Goal: Task Accomplishment & Management: Manage account settings

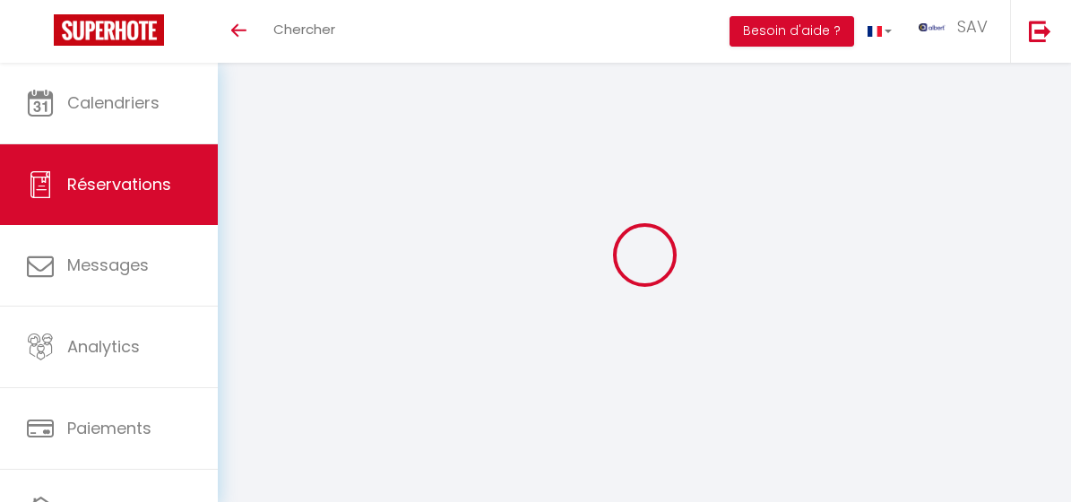
select select "not_cancelled"
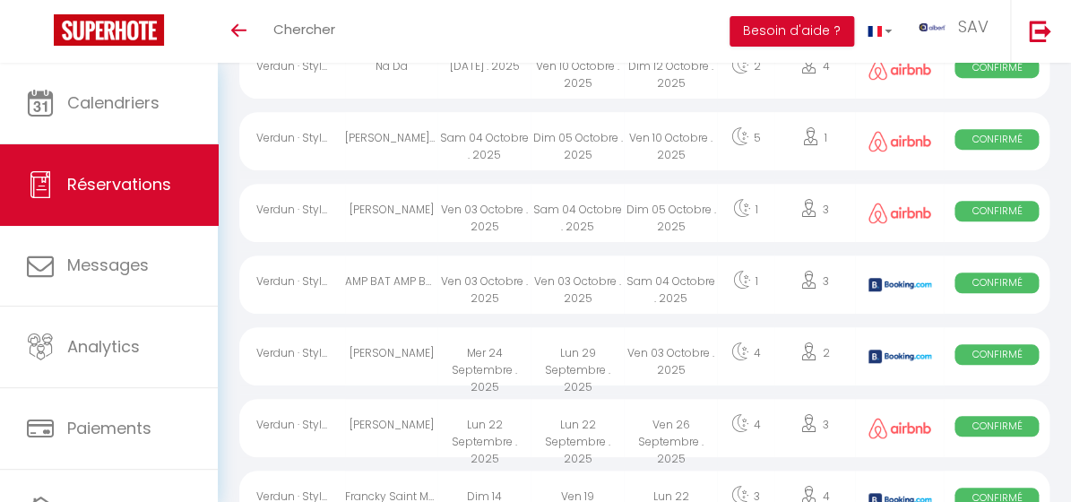
scroll to position [162, 0]
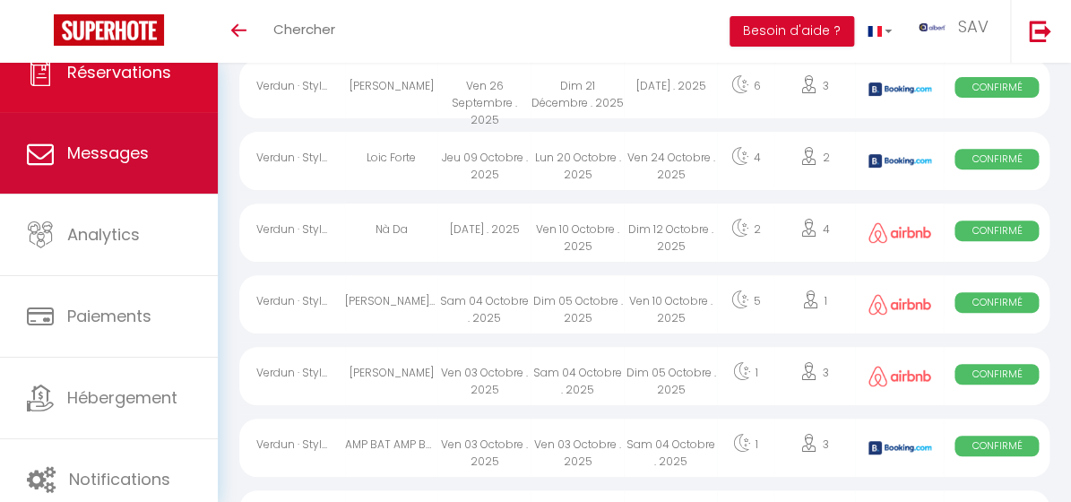
click at [153, 159] on link "Messages" at bounding box center [109, 153] width 218 height 81
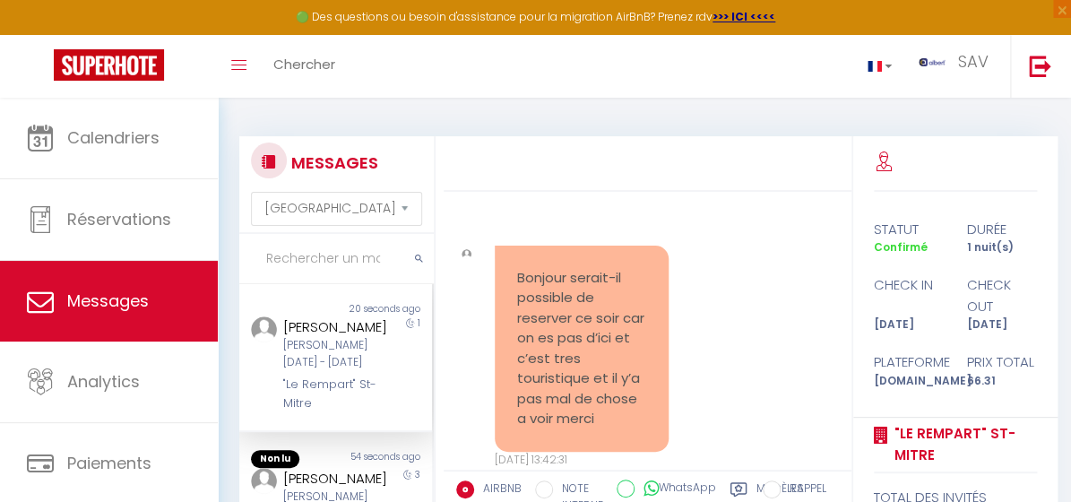
scroll to position [5118, 0]
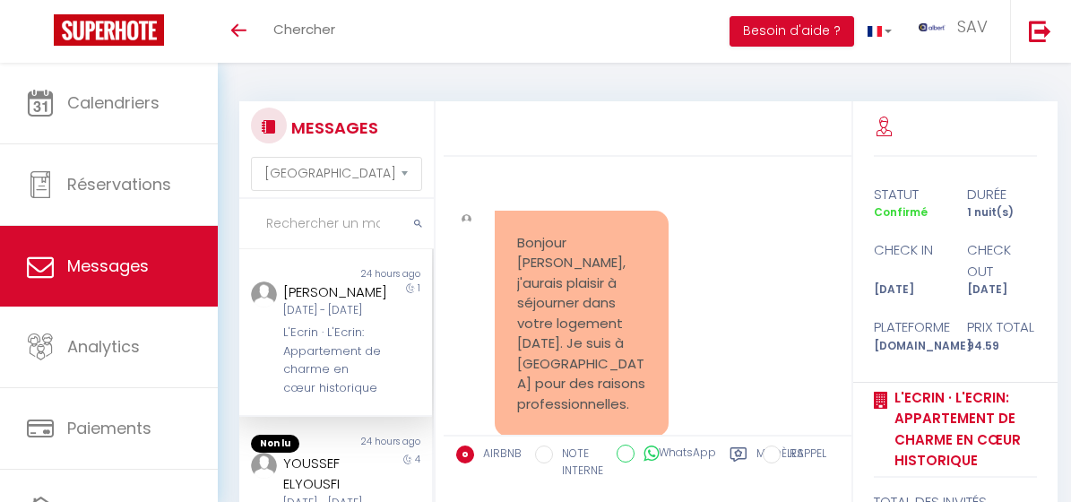
select select "message"
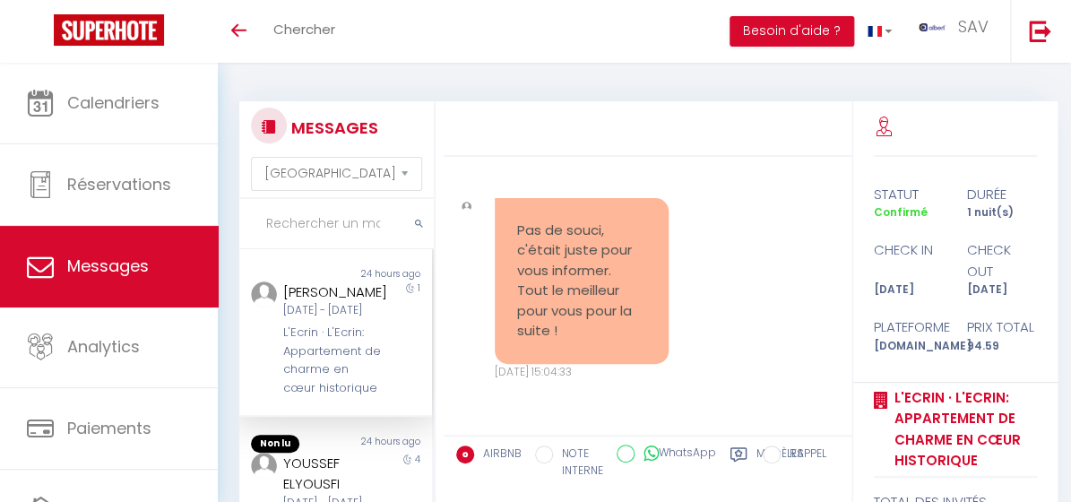
click at [605, 104] on div at bounding box center [646, 129] width 407 height 56
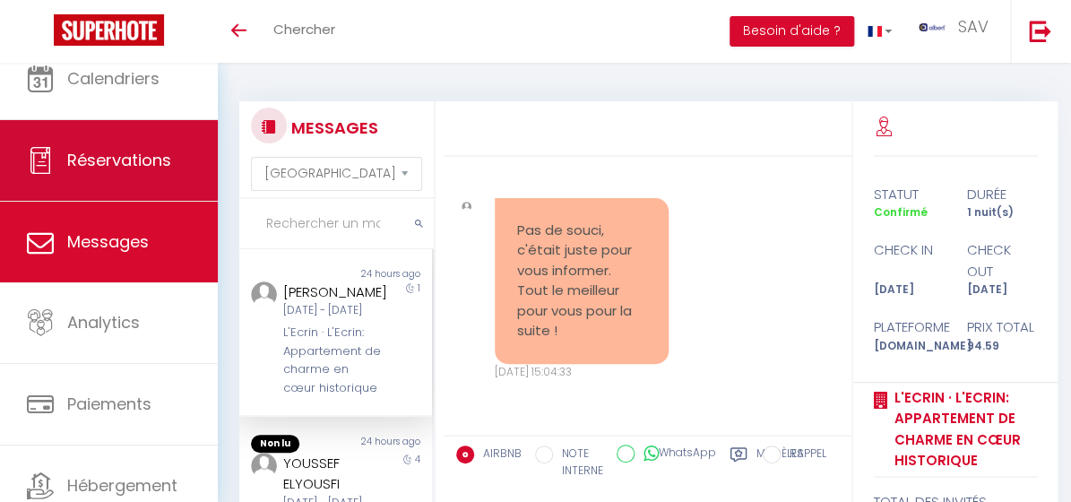
click at [137, 140] on link "Réservations" at bounding box center [109, 160] width 218 height 81
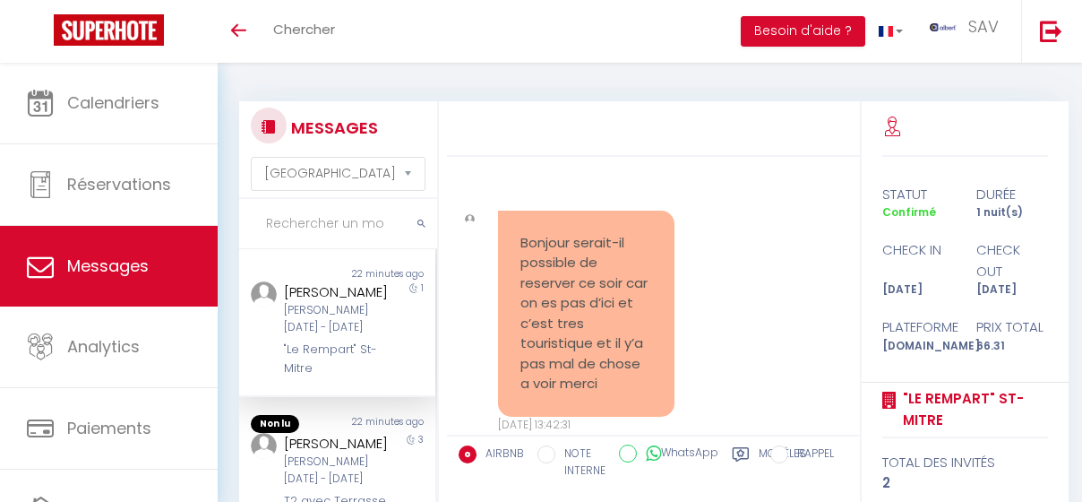
select select "message"
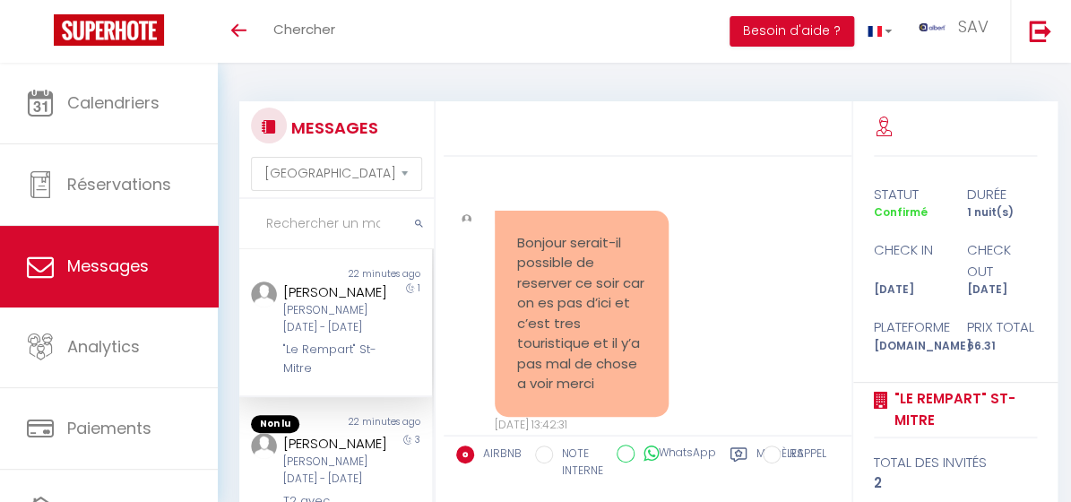
scroll to position [5118, 0]
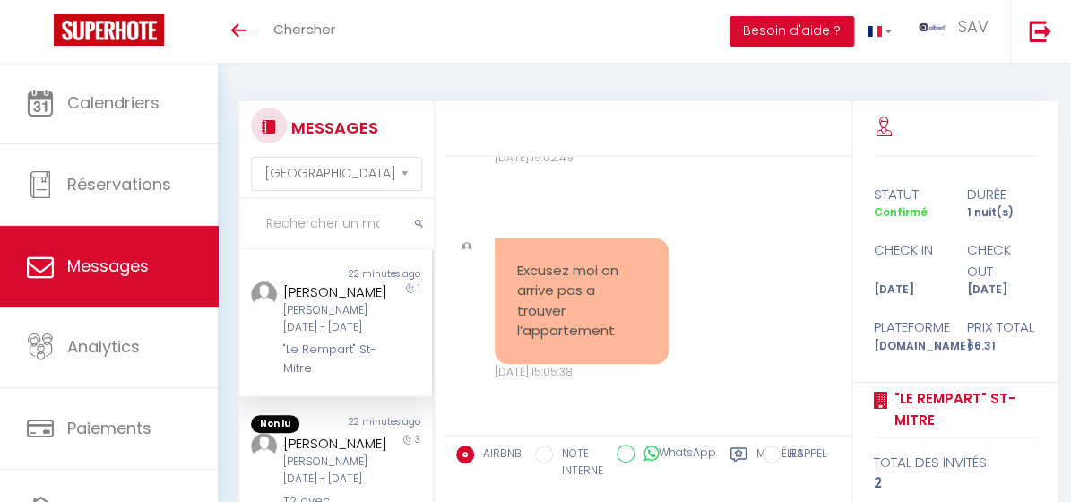
click at [307, 231] on input "text" at bounding box center [336, 224] width 194 height 50
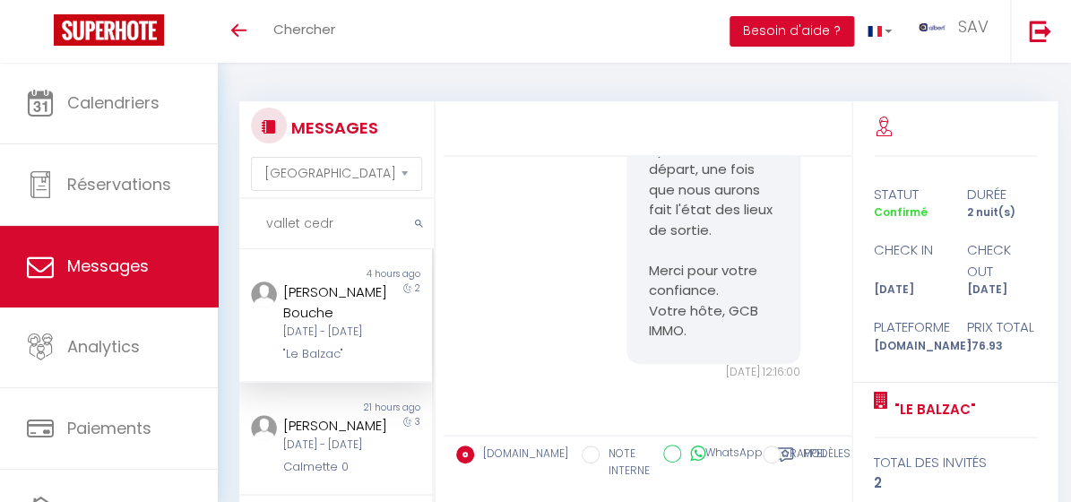
scroll to position [3323, 0]
click at [330, 436] on div "[PERSON_NAME]" at bounding box center [333, 426] width 101 height 22
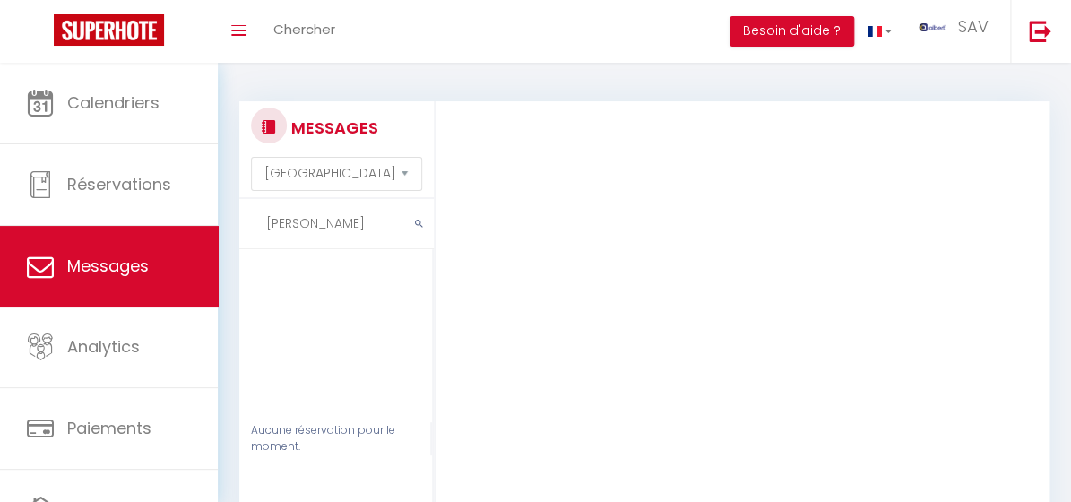
scroll to position [81, 0]
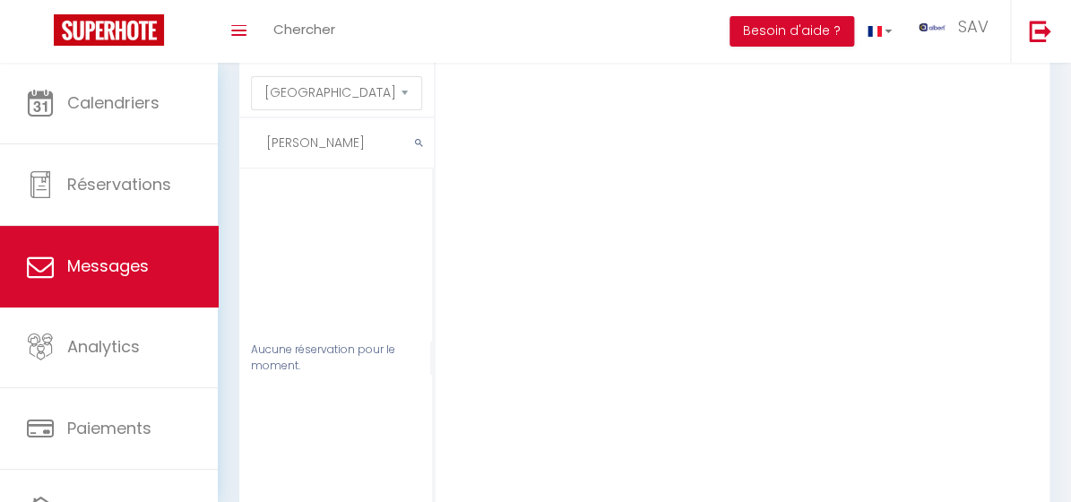
click at [372, 138] on input "[PERSON_NAME]" at bounding box center [336, 143] width 194 height 50
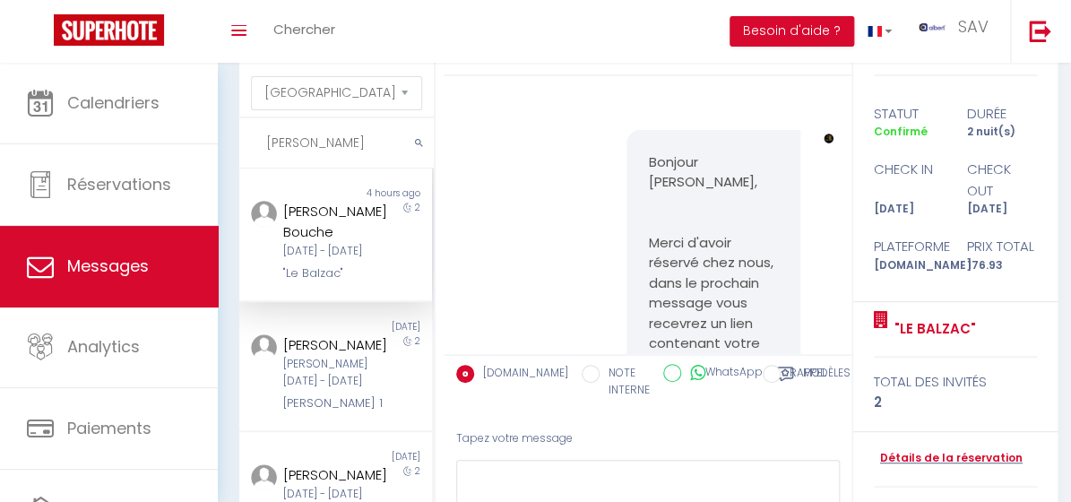
scroll to position [0, 0]
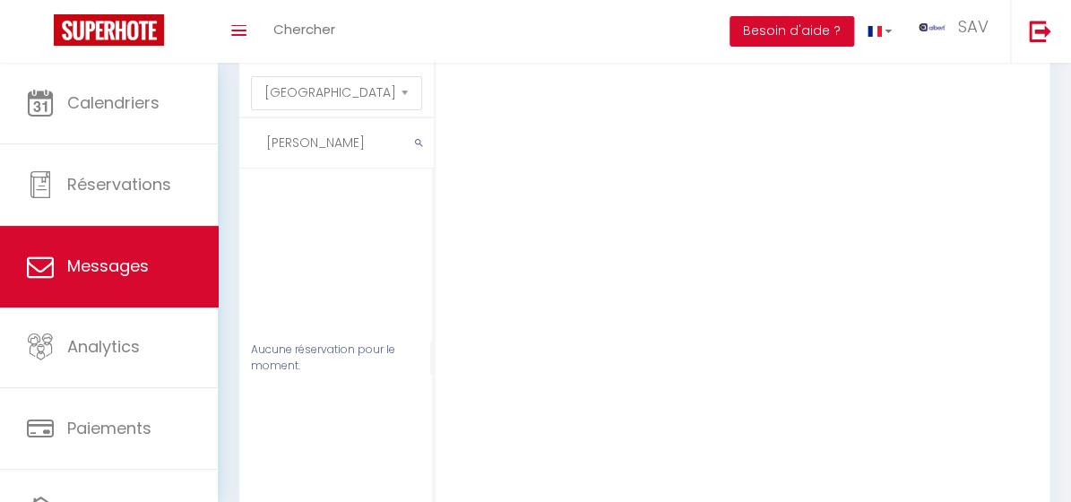
click at [366, 143] on input "[PERSON_NAME]" at bounding box center [336, 143] width 194 height 50
drag, startPoint x: 305, startPoint y: 143, endPoint x: 388, endPoint y: 149, distance: 83.5
click at [388, 149] on input "[PERSON_NAME]" at bounding box center [336, 143] width 194 height 50
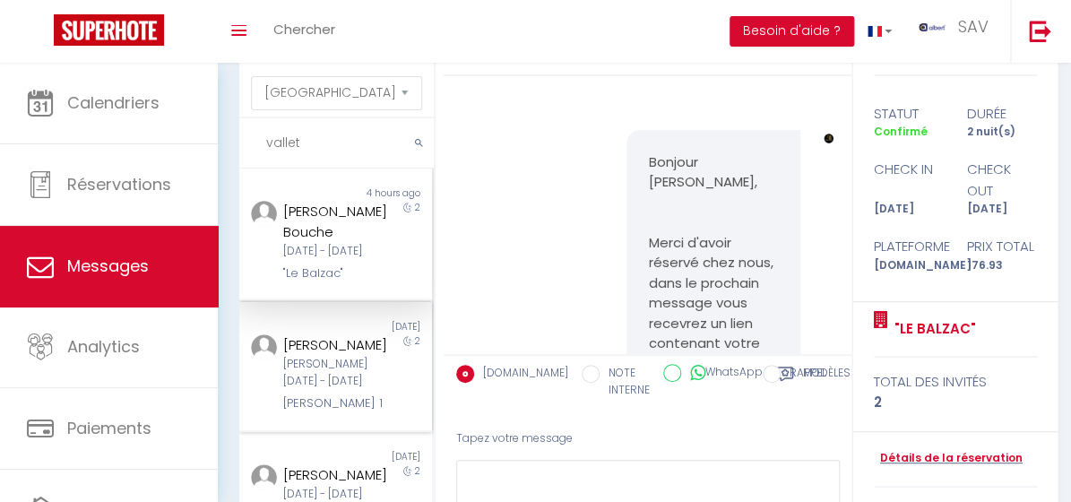
type input "vallet"
click at [318, 377] on div "[PERSON_NAME][DATE] - [DATE]" at bounding box center [333, 373] width 101 height 34
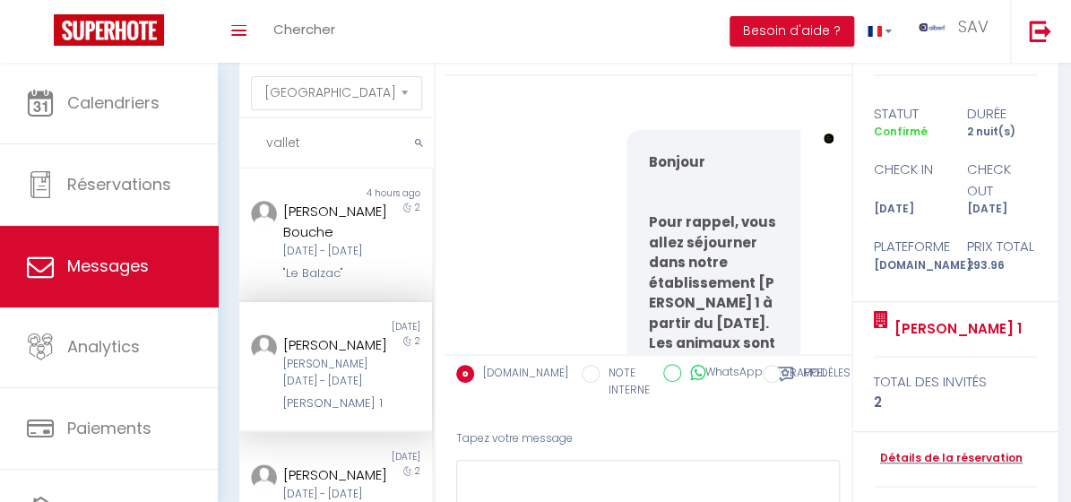
scroll to position [27778, 0]
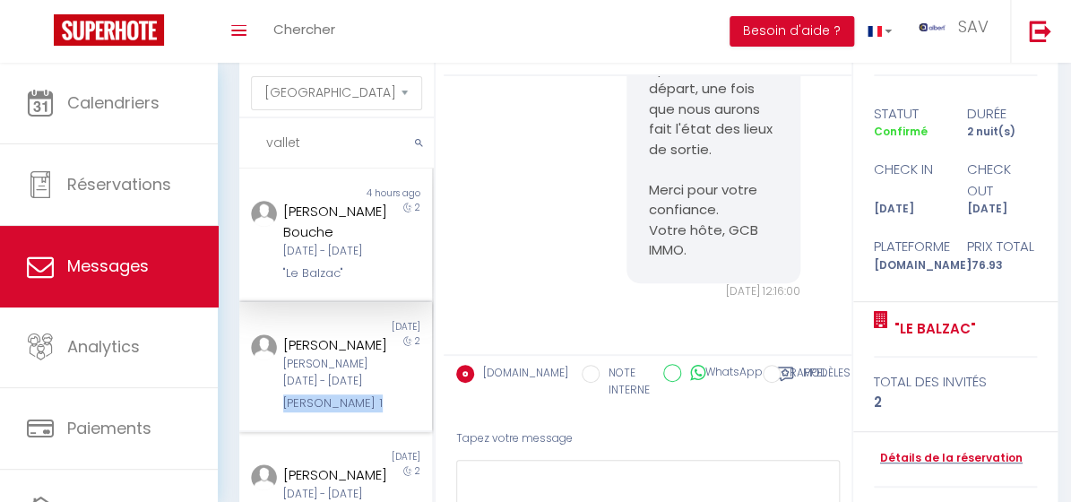
drag, startPoint x: 275, startPoint y: 411, endPoint x: 382, endPoint y: 433, distance: 108.8
click at [382, 412] on div "[PERSON_NAME][DATE] - [DATE] [PERSON_NAME] 1 2" at bounding box center [335, 373] width 193 height 78
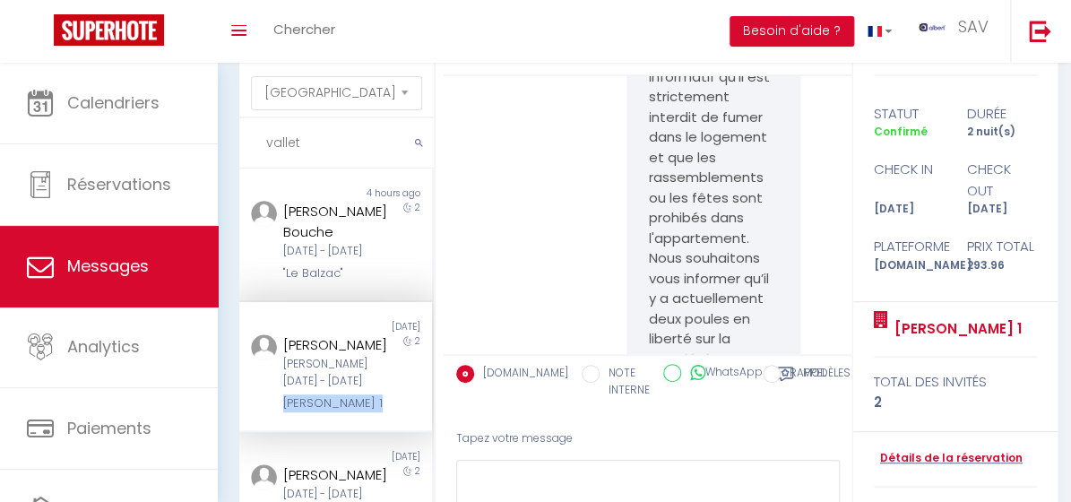
scroll to position [27778, 0]
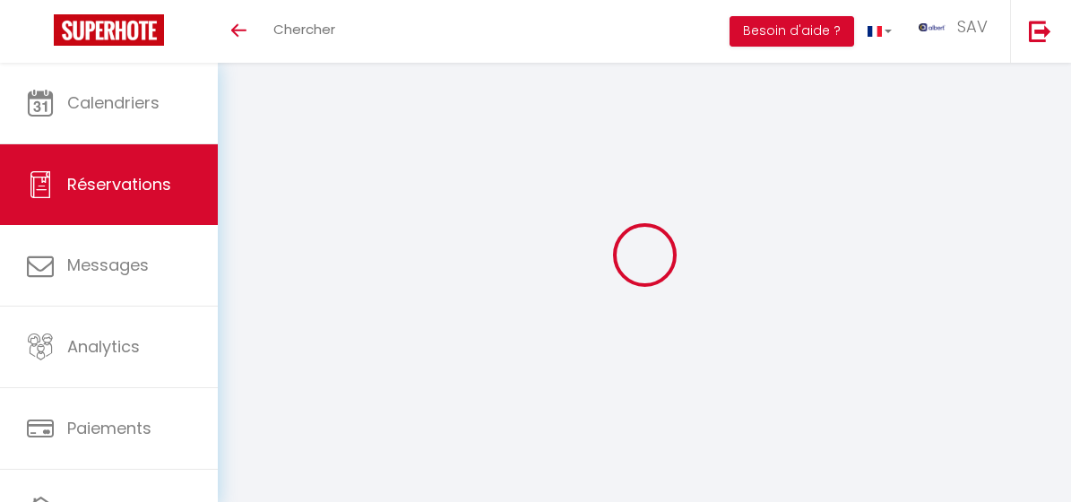
select select "not_cancelled"
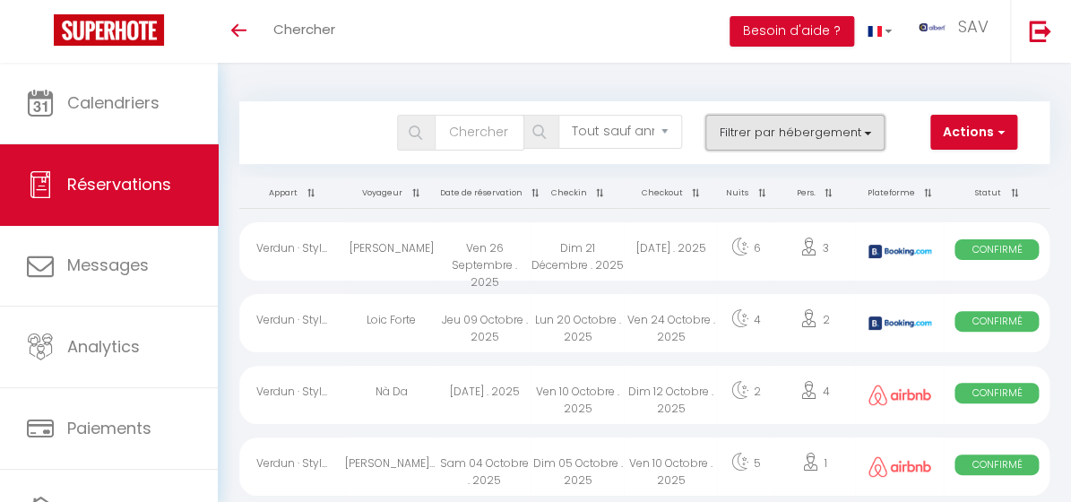
click at [737, 126] on button "Filtrer par hébergement" at bounding box center [794, 133] width 179 height 36
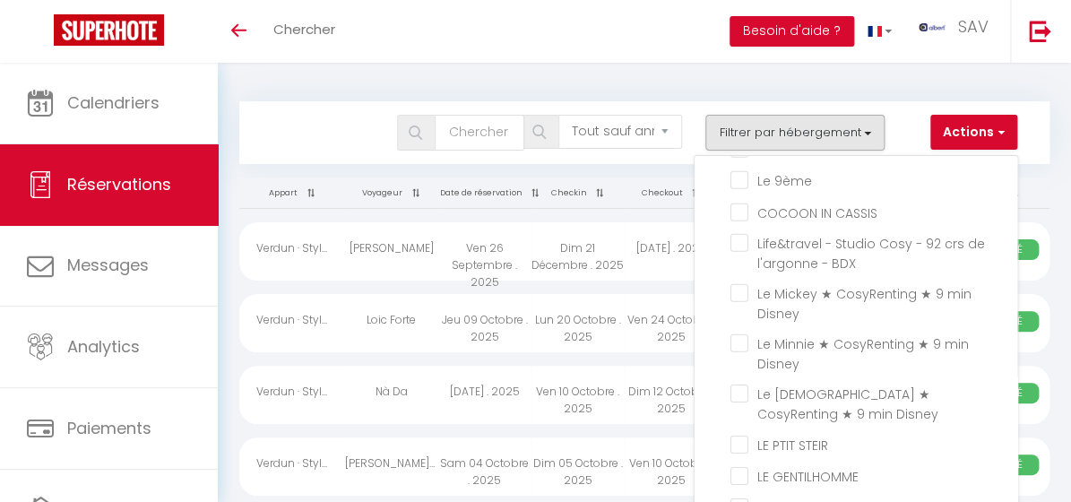
scroll to position [38980, 0]
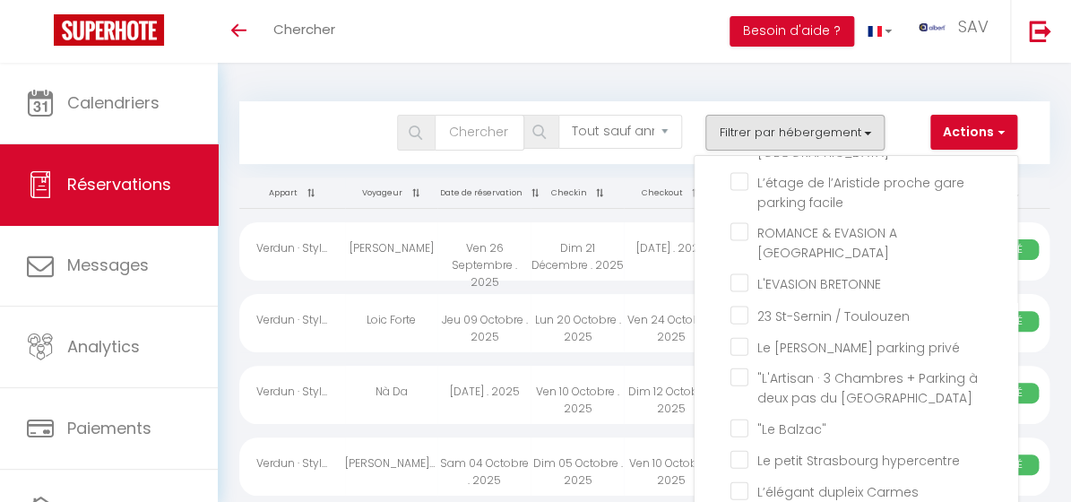
checkbox input "false"
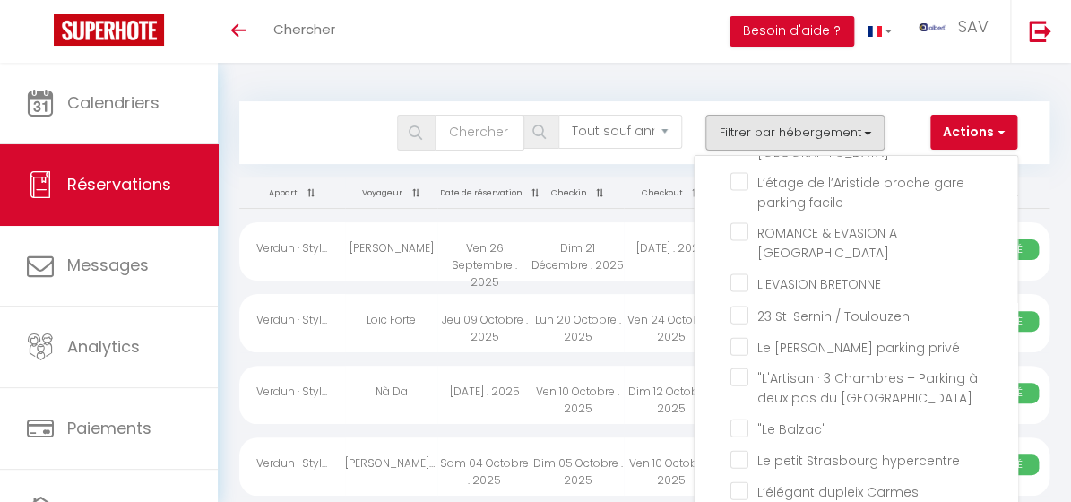
checkbox input "false"
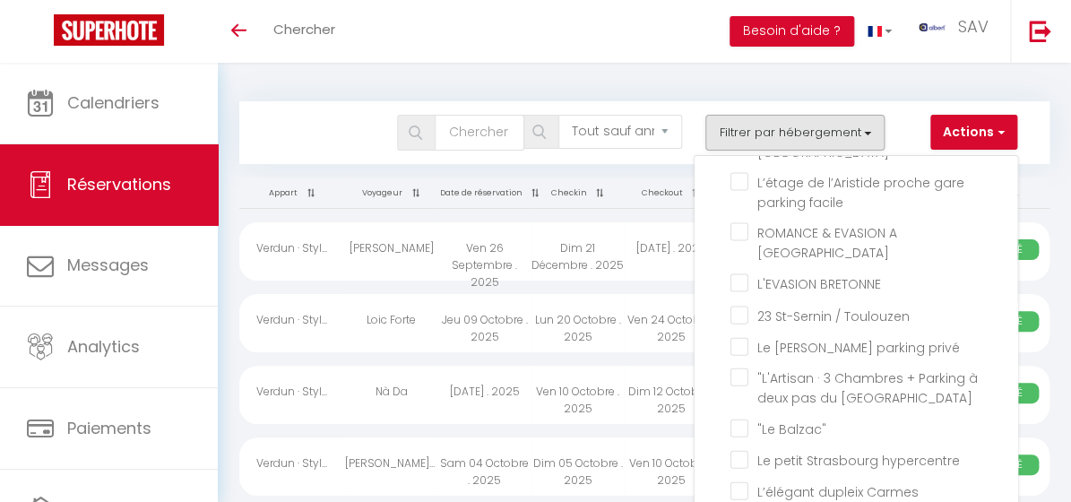
checkbox input "false"
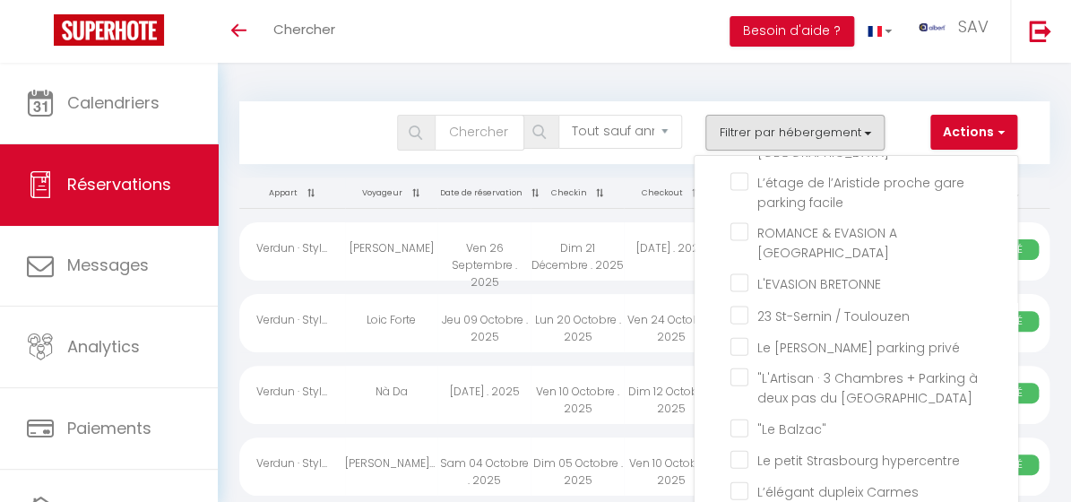
checkbox input "false"
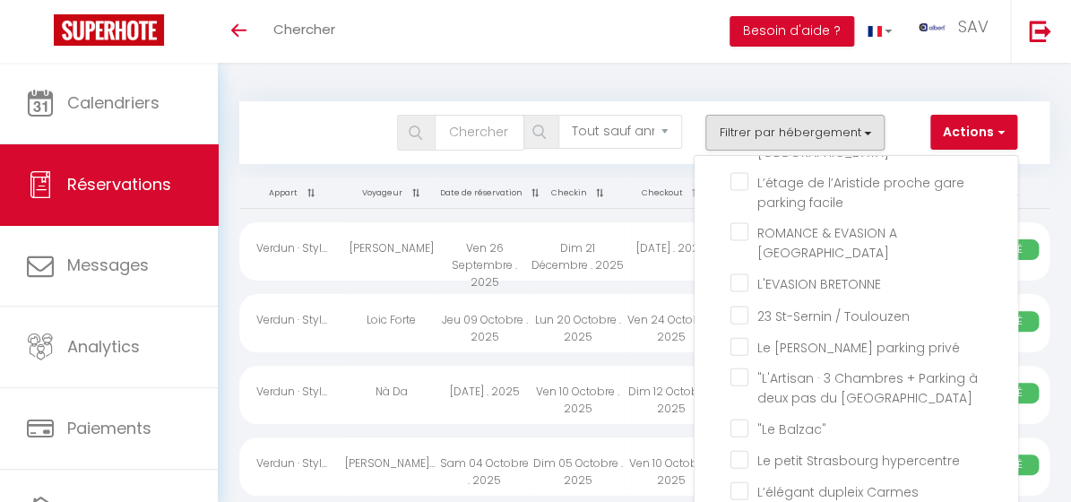
checkbox input "false"
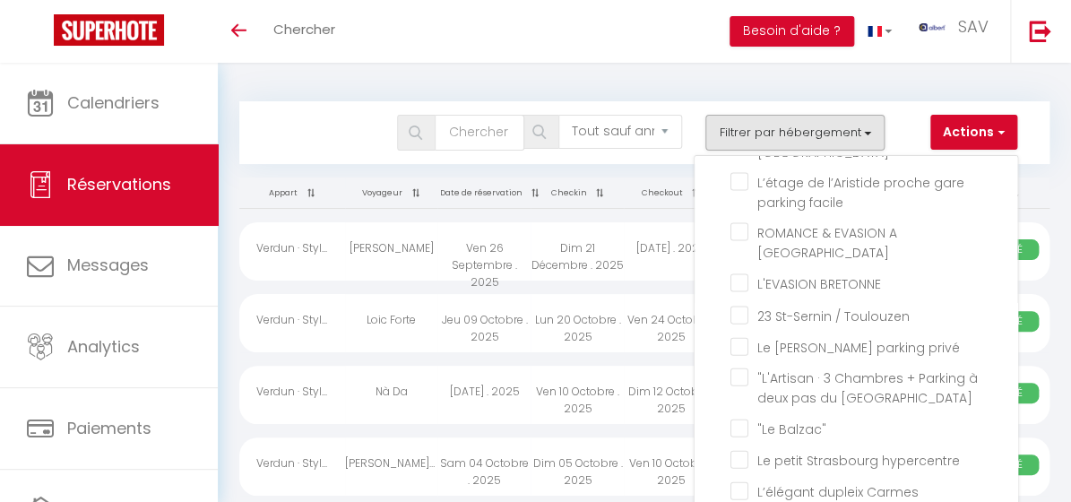
checkbox input "false"
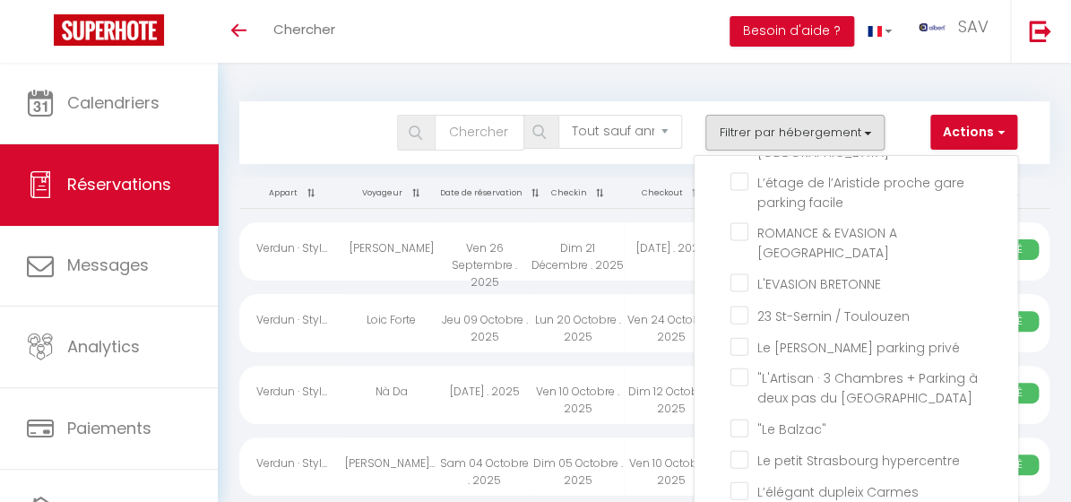
checkbox input "false"
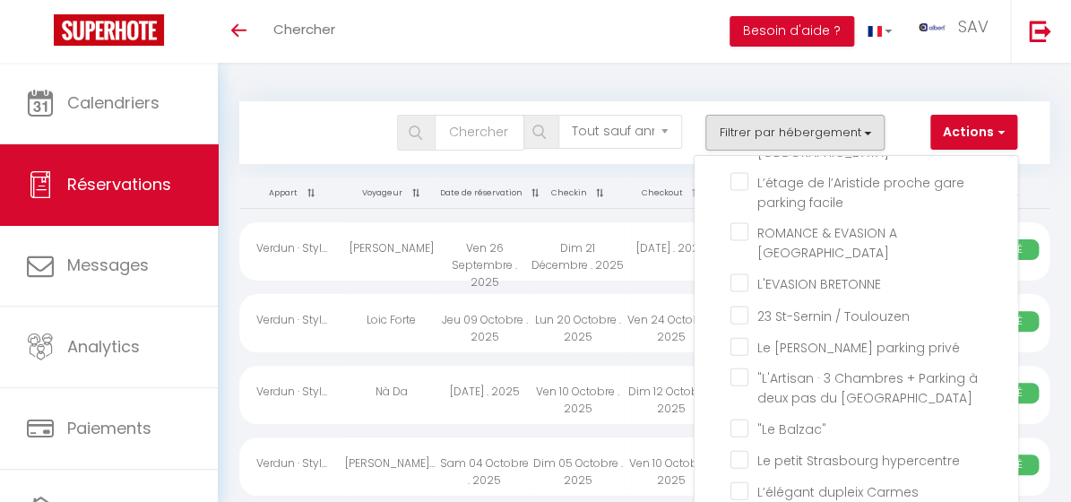
checkbox input "false"
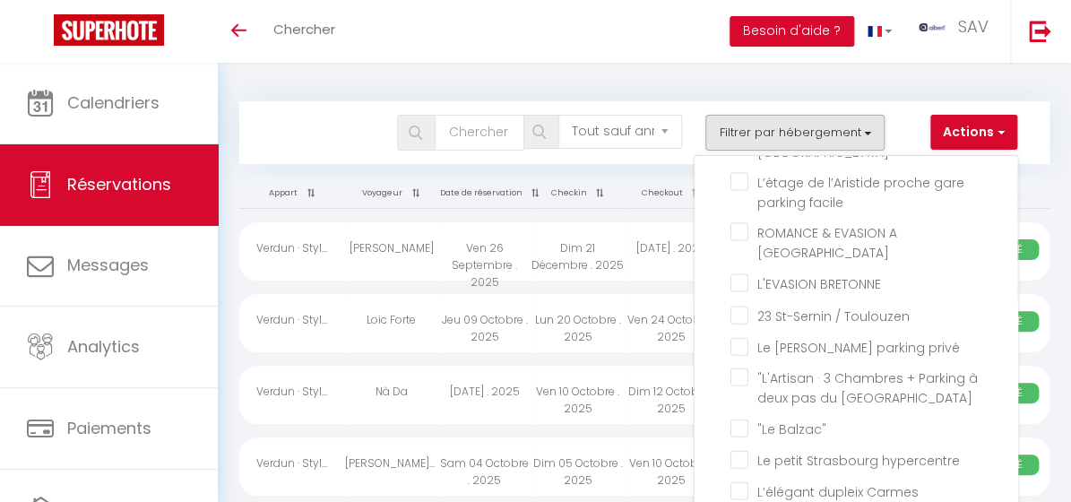
checkbox input "false"
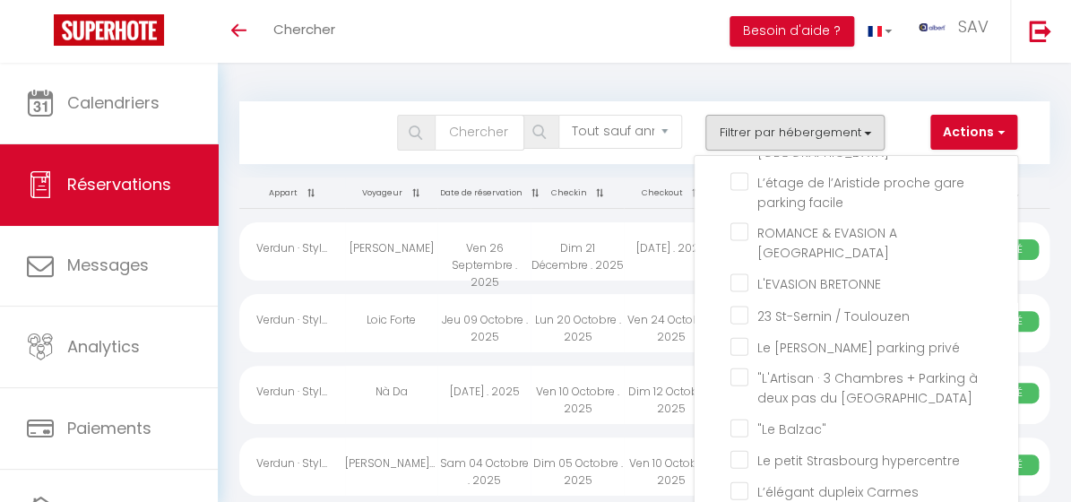
checkbox input "false"
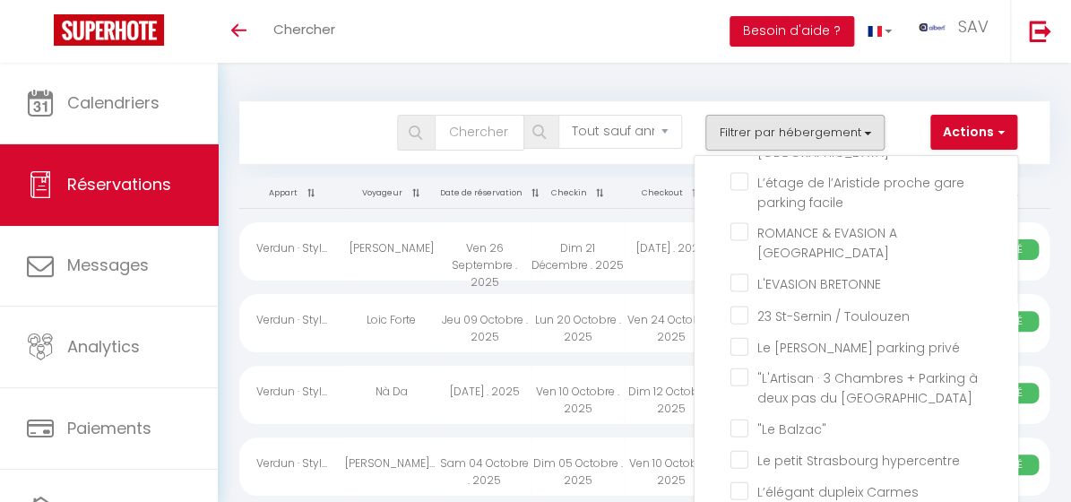
checkbox input "false"
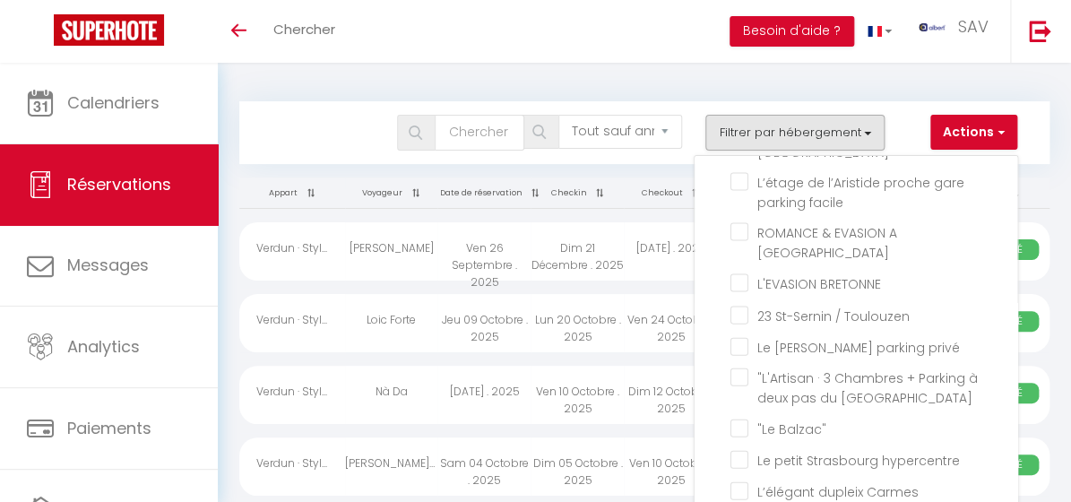
checkbox input "false"
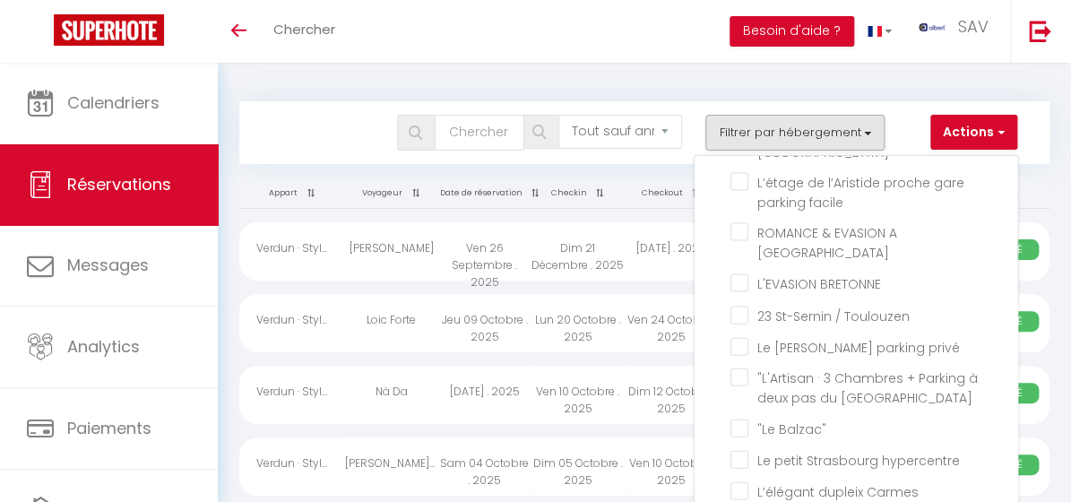
checkbox input "false"
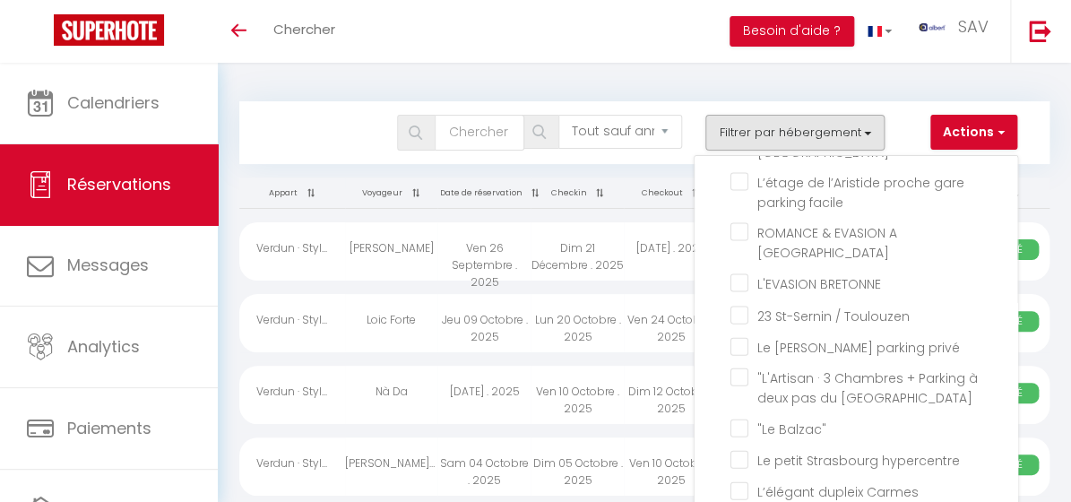
checkbox input "false"
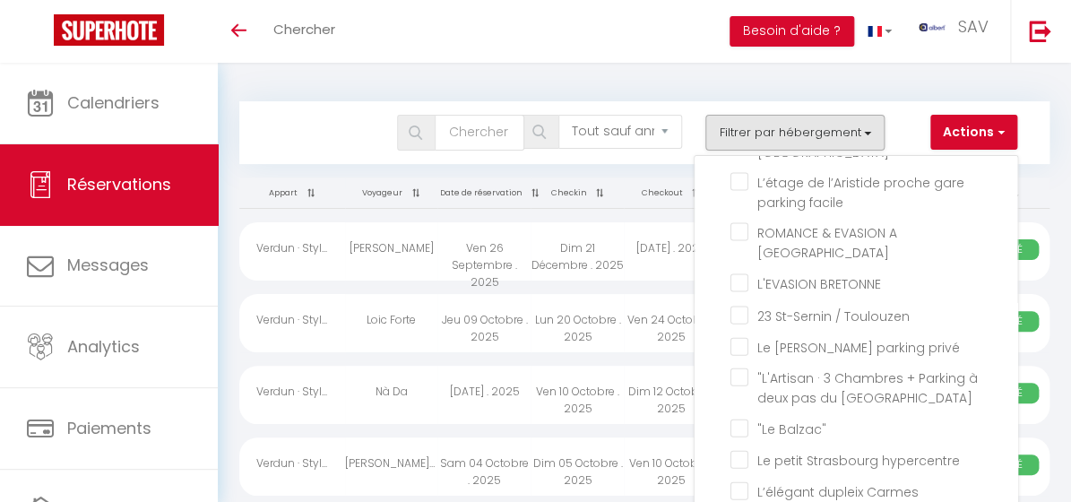
checkbox input "false"
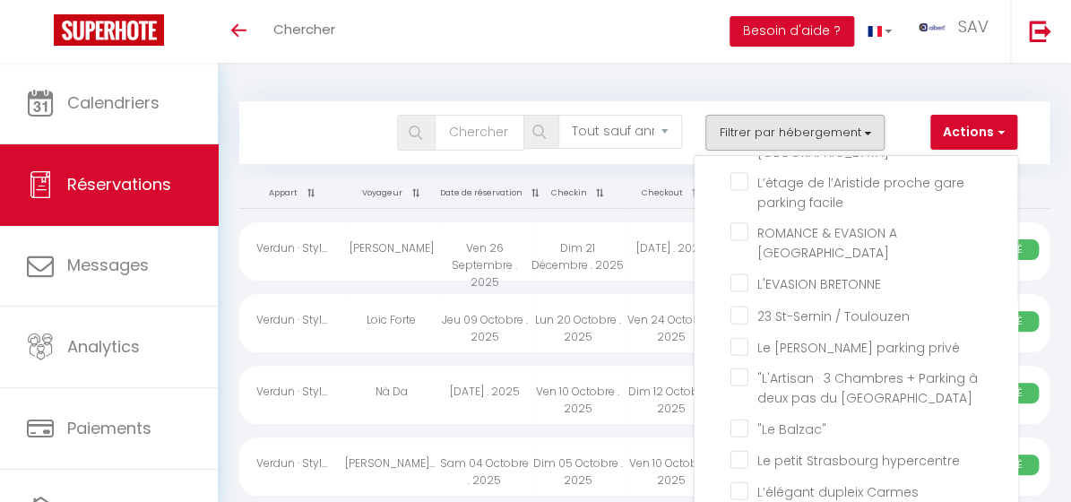
checkbox input "false"
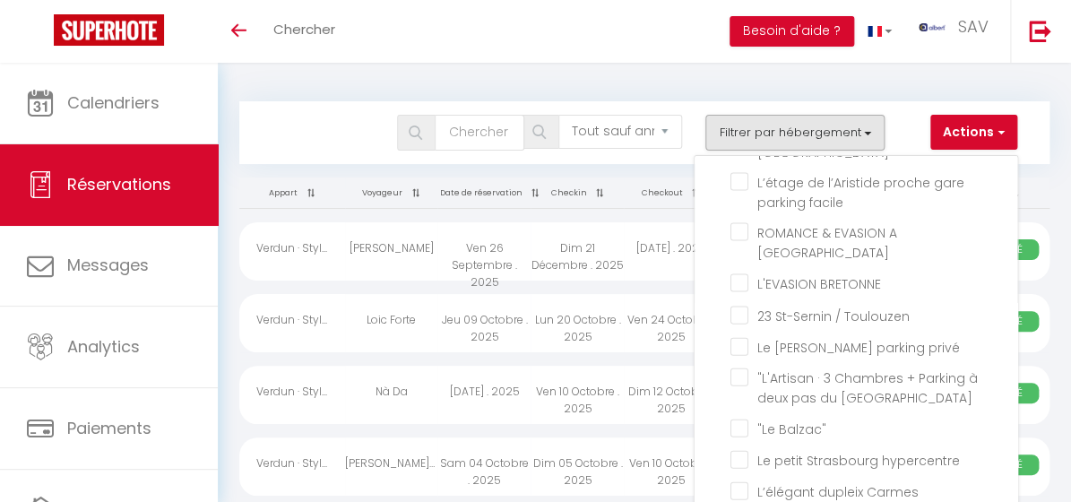
checkbox input "false"
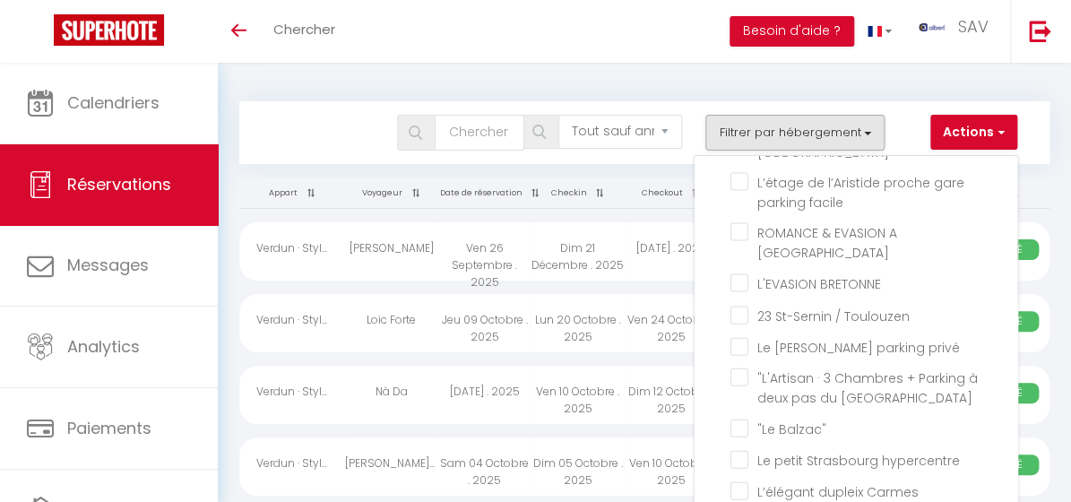
checkbox input "false"
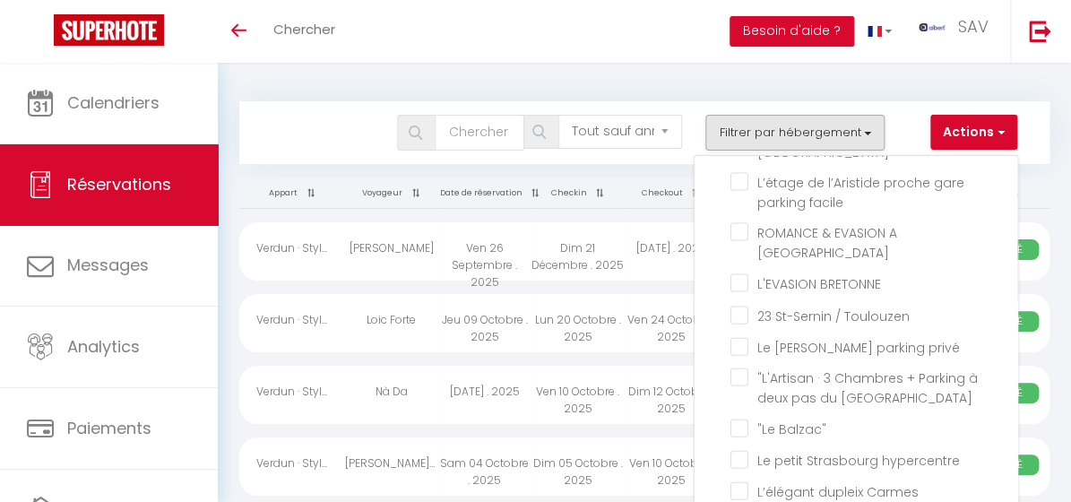
checkbox input "false"
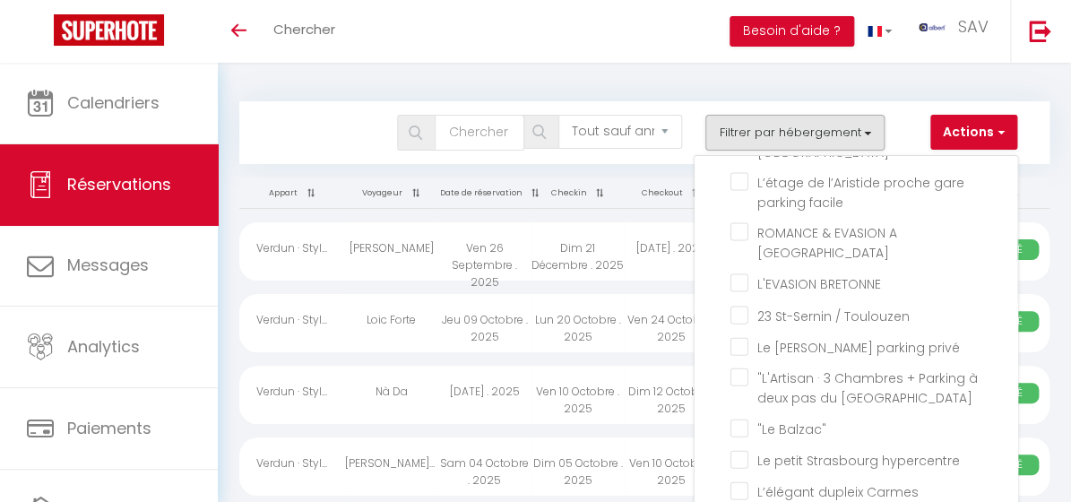
checkbox input "false"
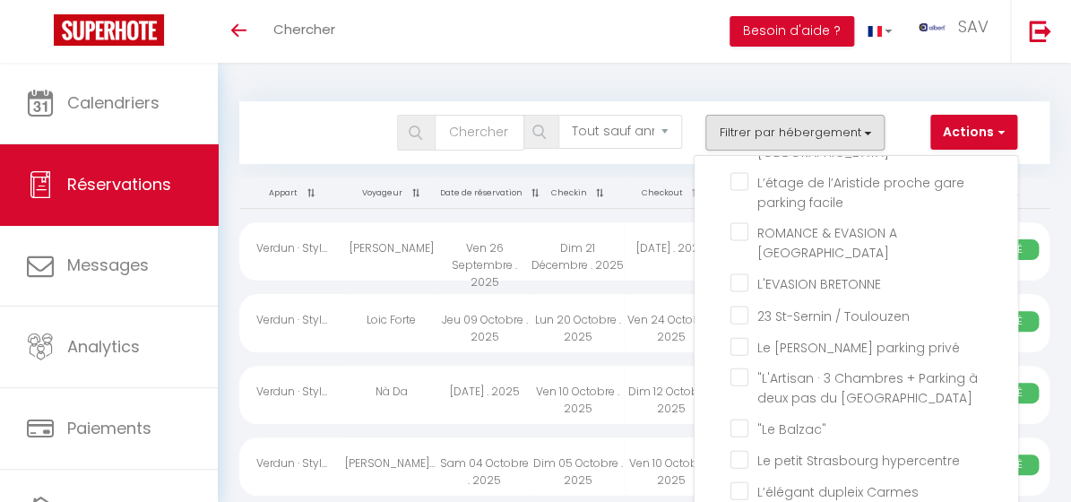
checkbox input "false"
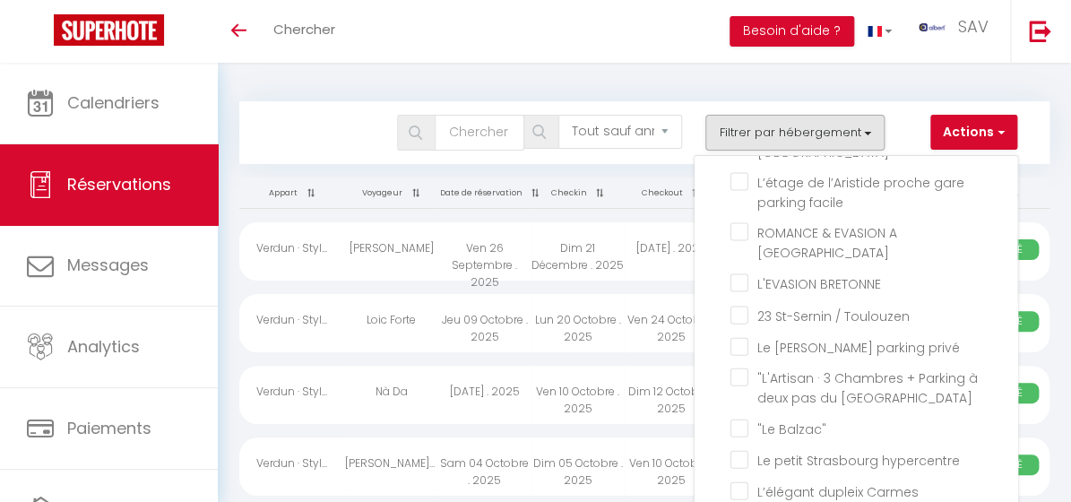
checkbox input "false"
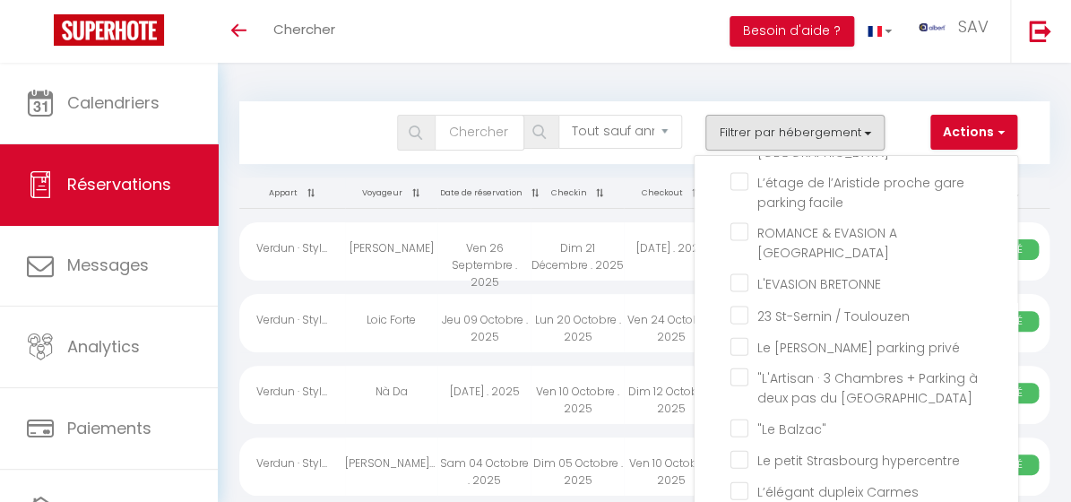
checkbox input "false"
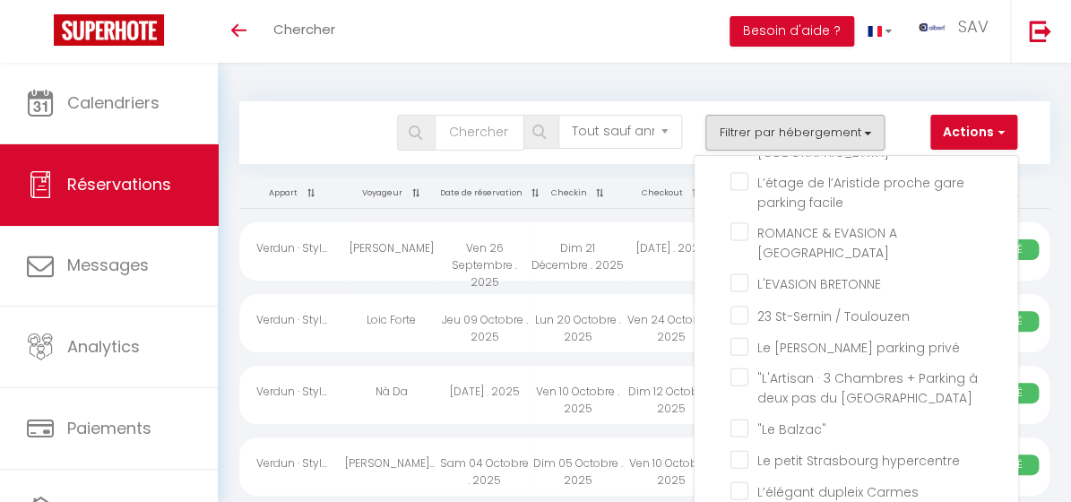
checkbox input "false"
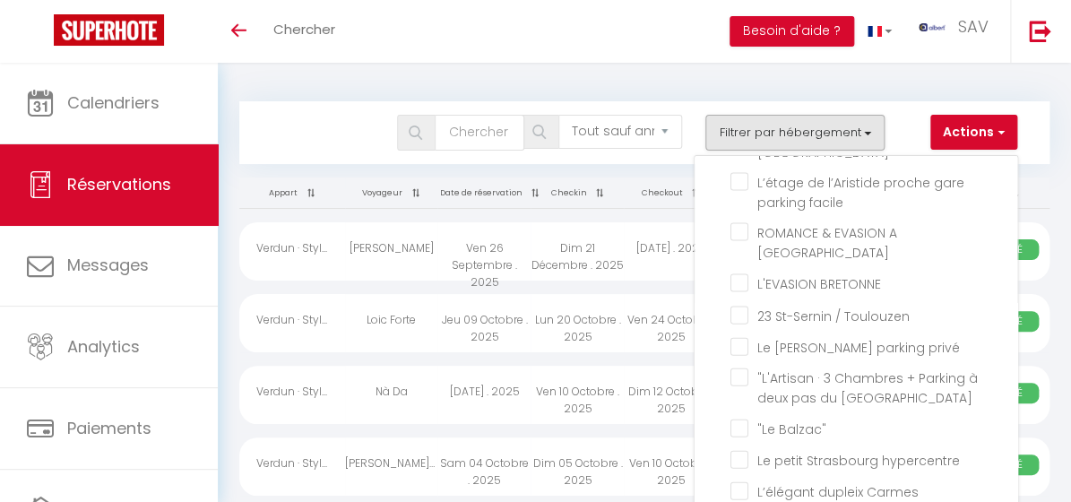
checkbox input "false"
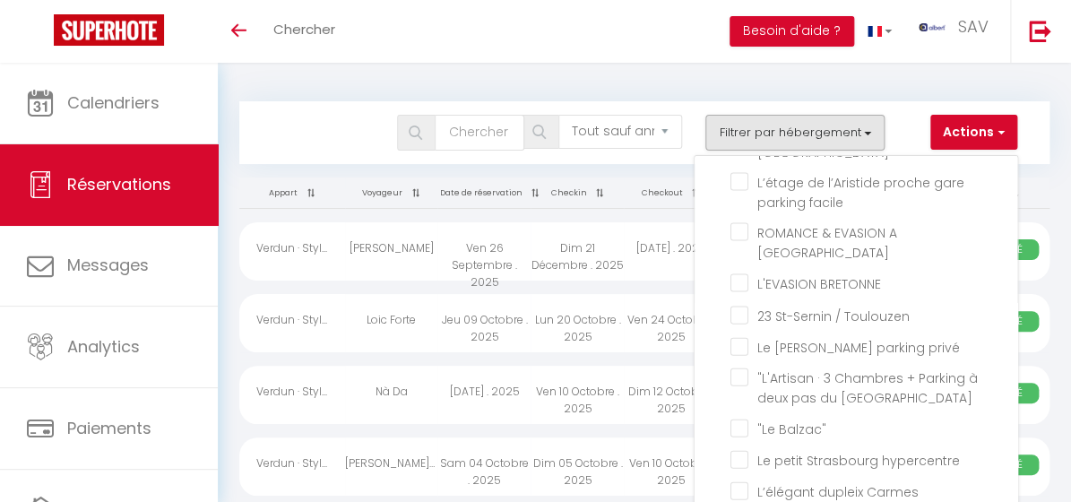
checkbox input "false"
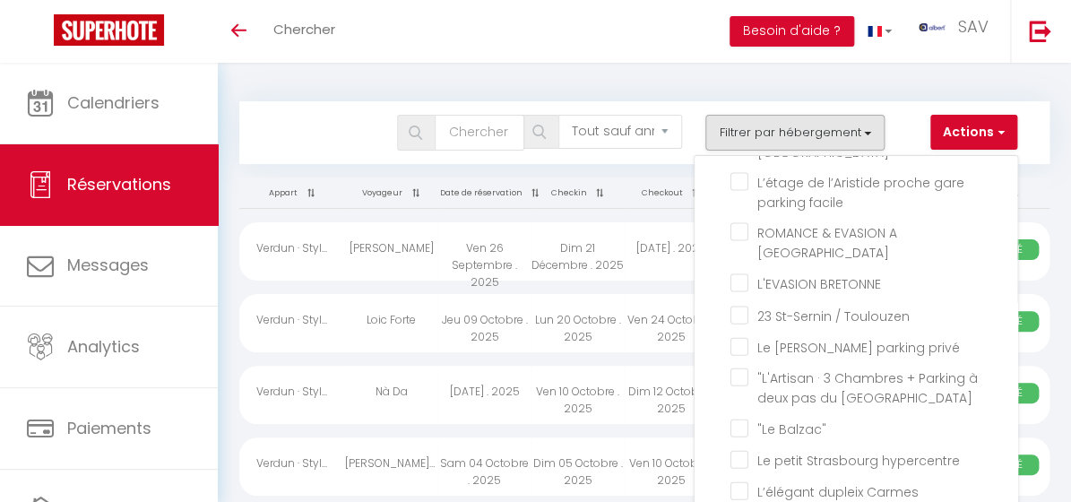
checkbox input "false"
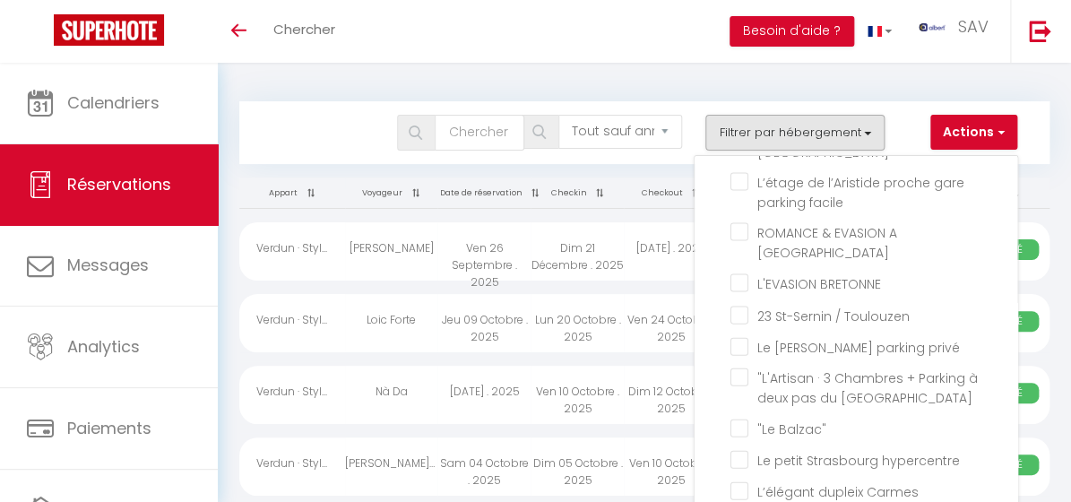
checkbox input "false"
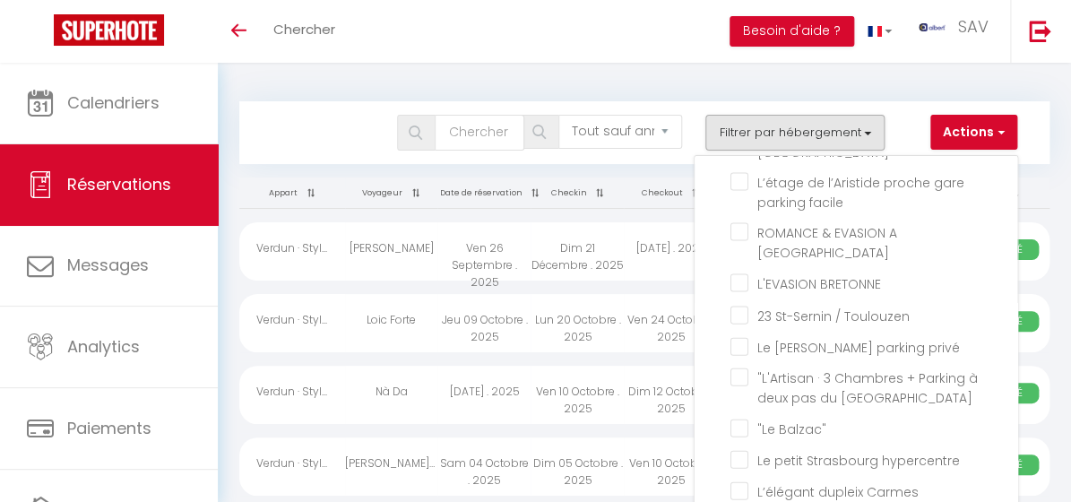
checkbox input "false"
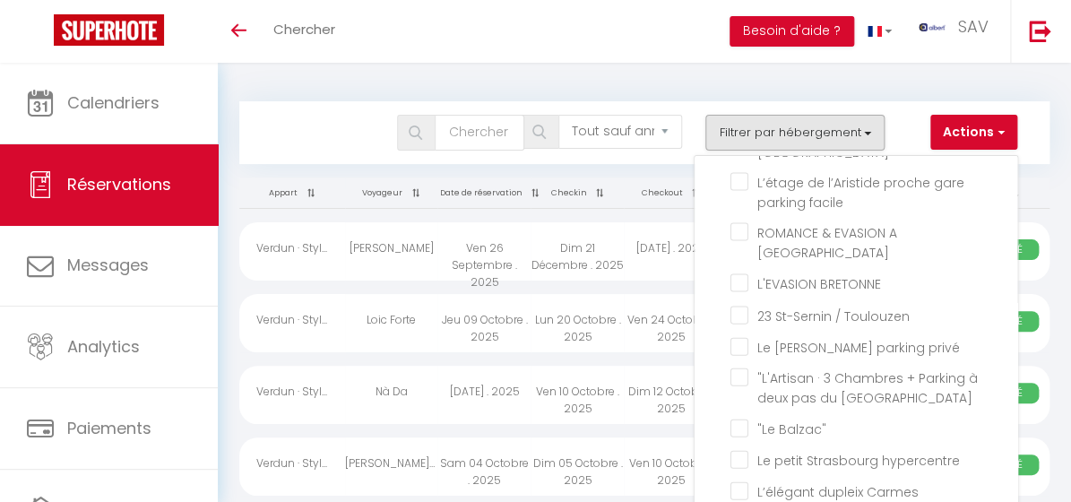
checkbox input "false"
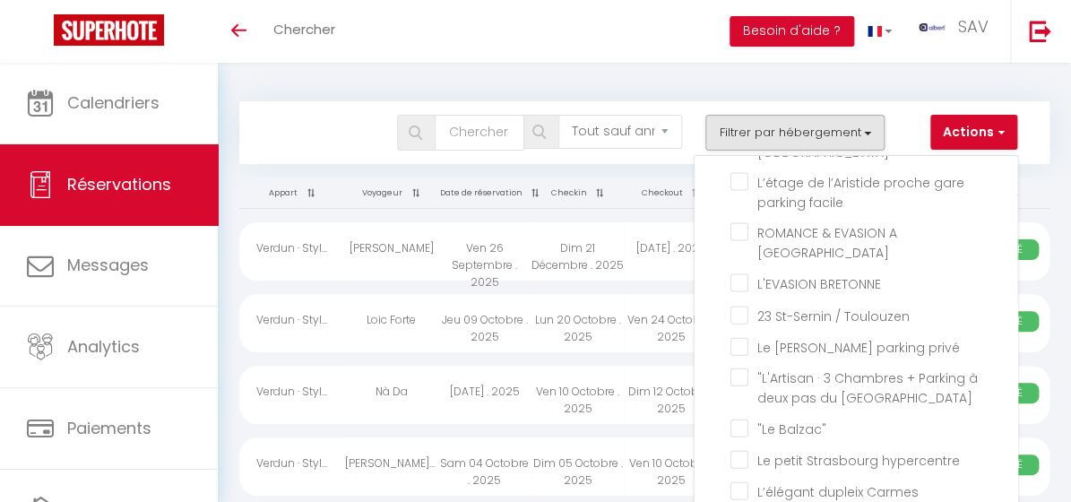
checkbox input "false"
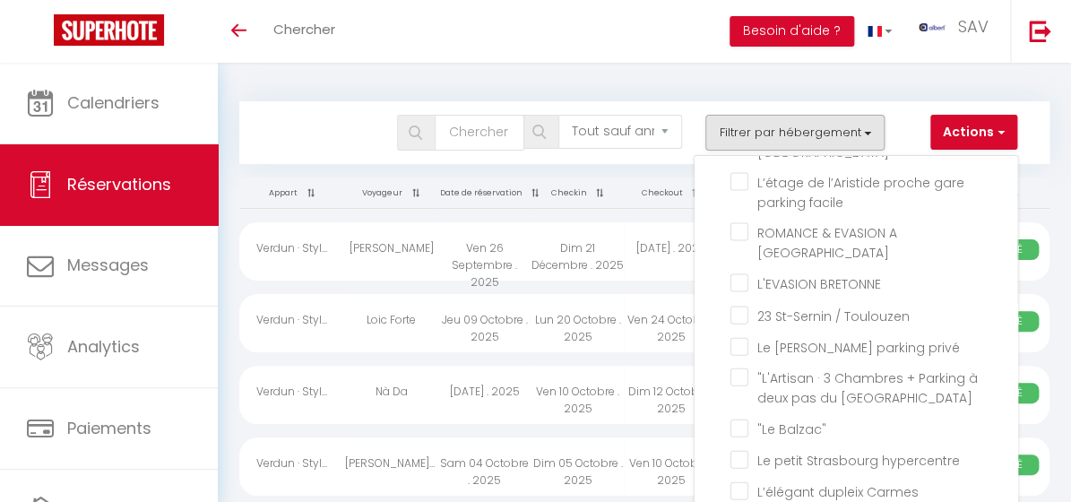
checkbox input "false"
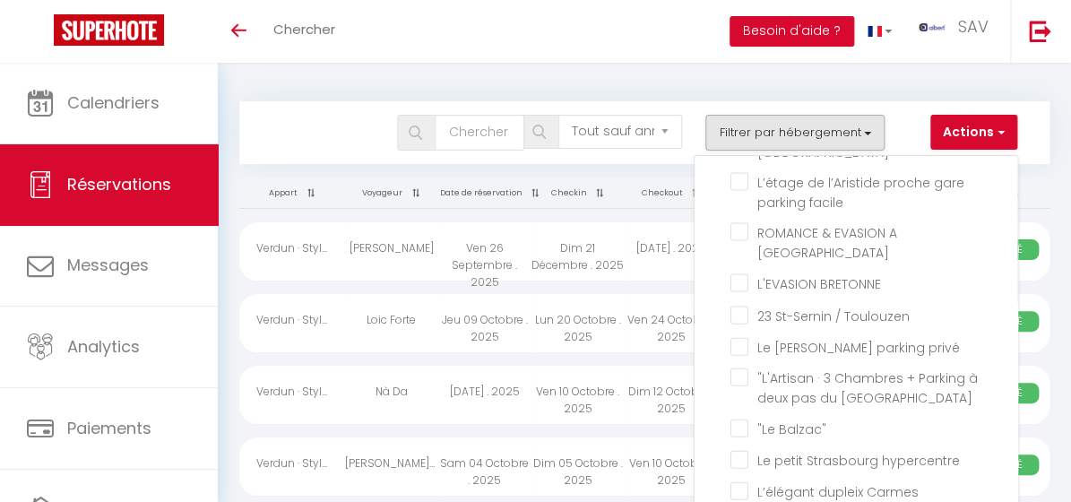
checkbox input "false"
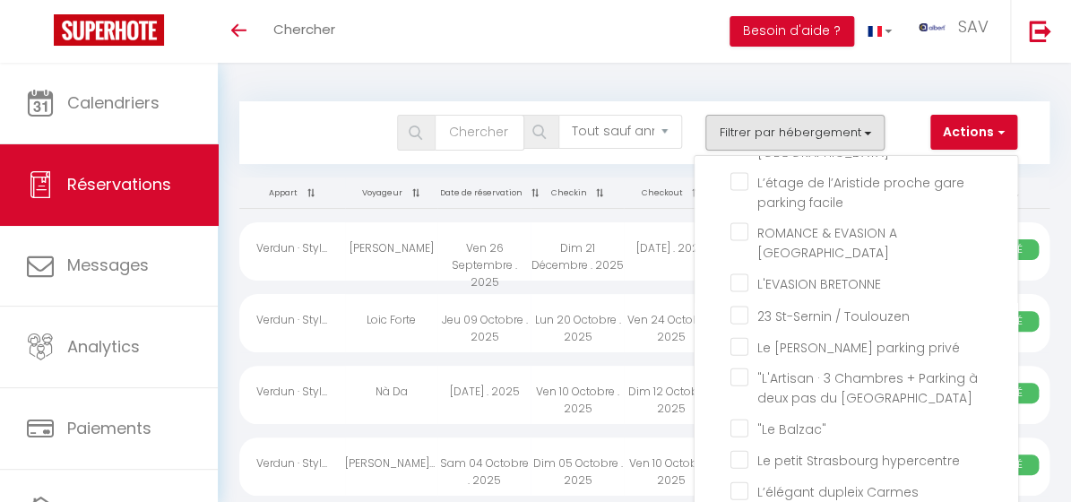
checkbox input "false"
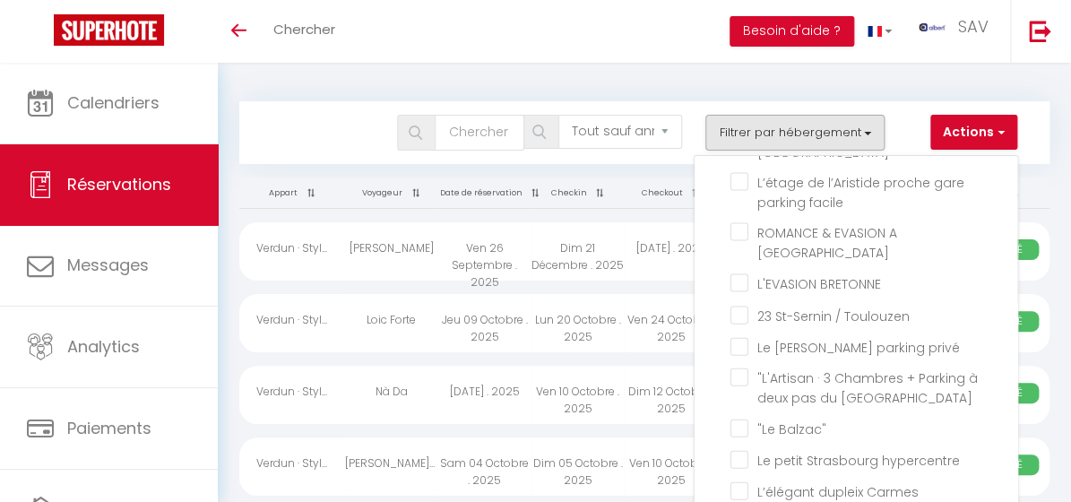
checkbox input "false"
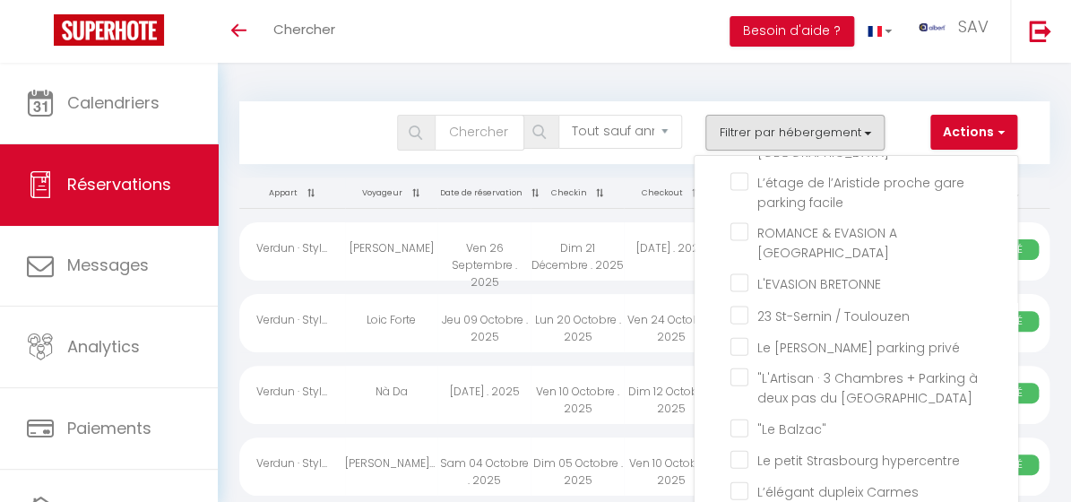
checkbox input "false"
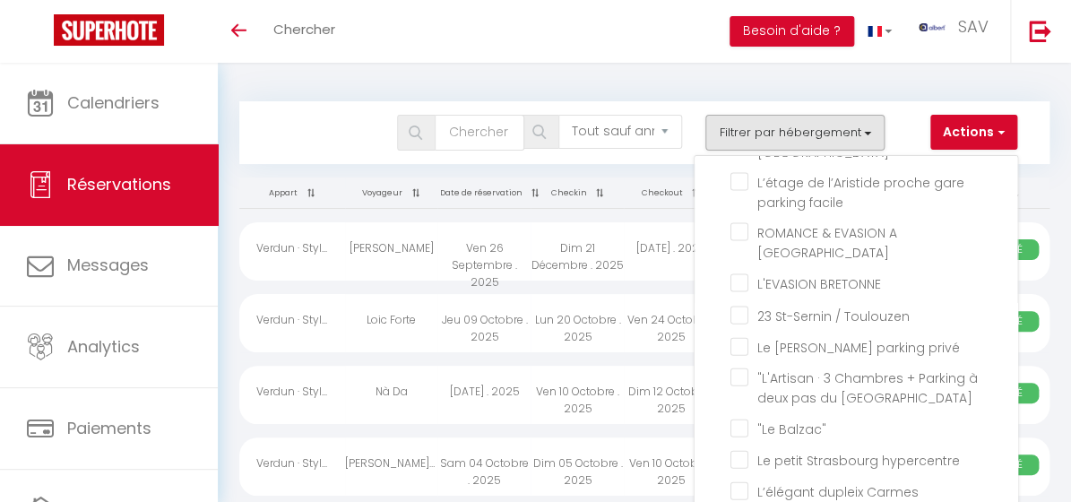
checkbox input "false"
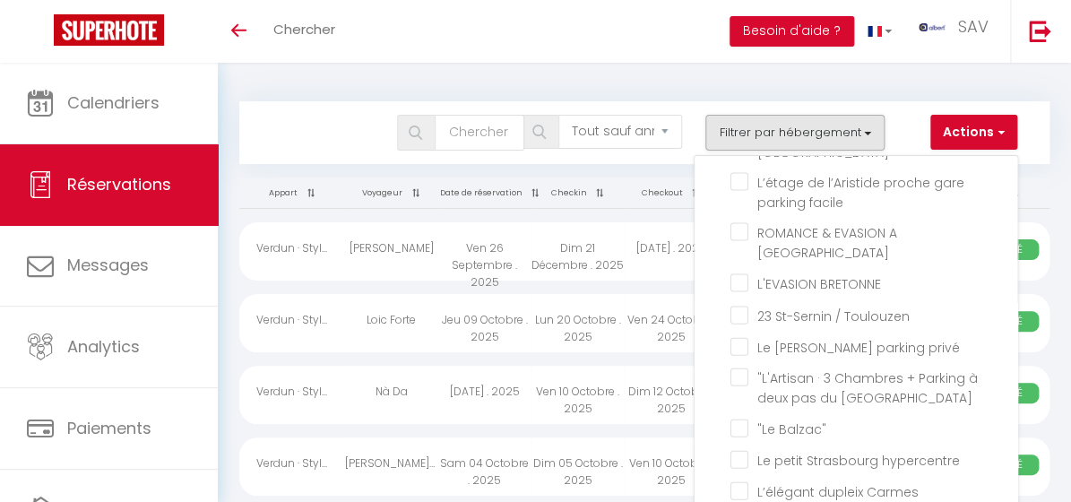
checkbox input "false"
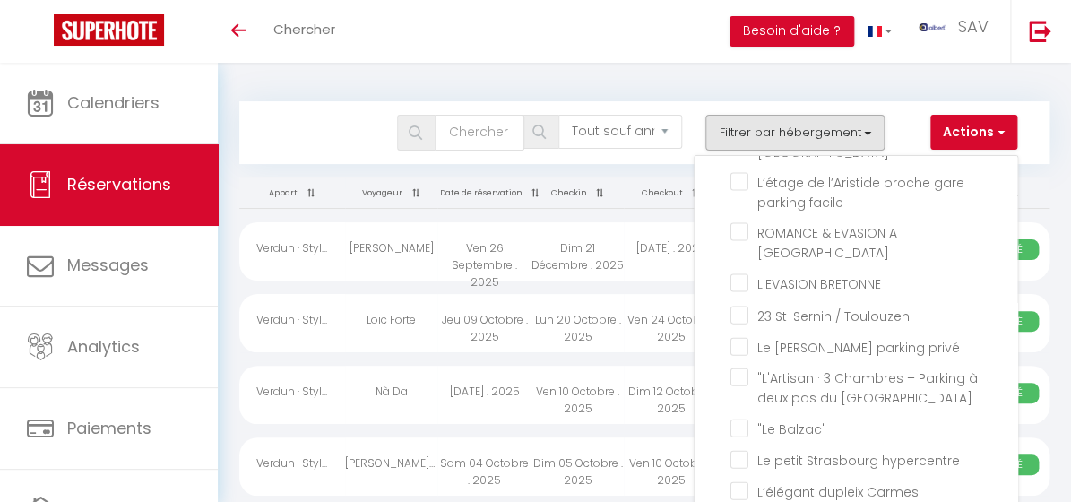
checkbox input "false"
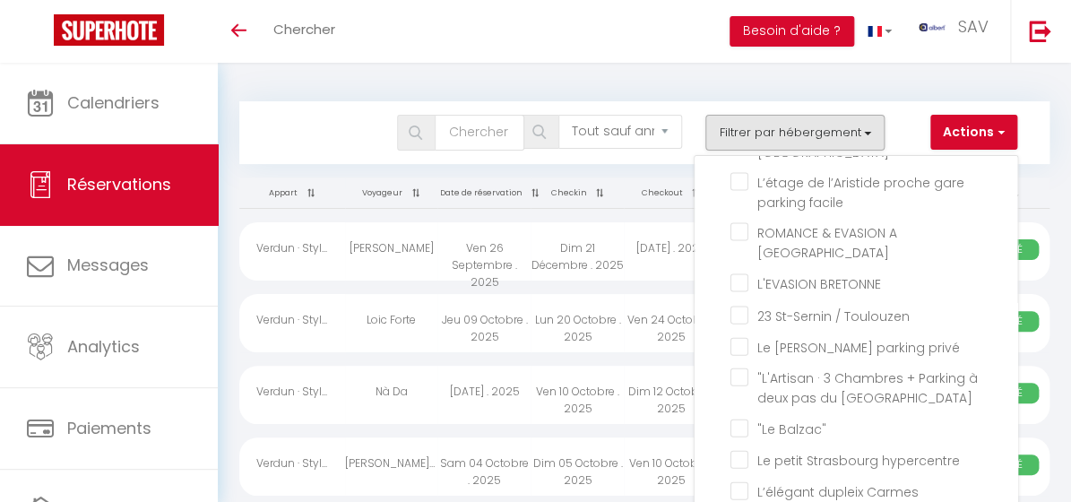
checkbox input "false"
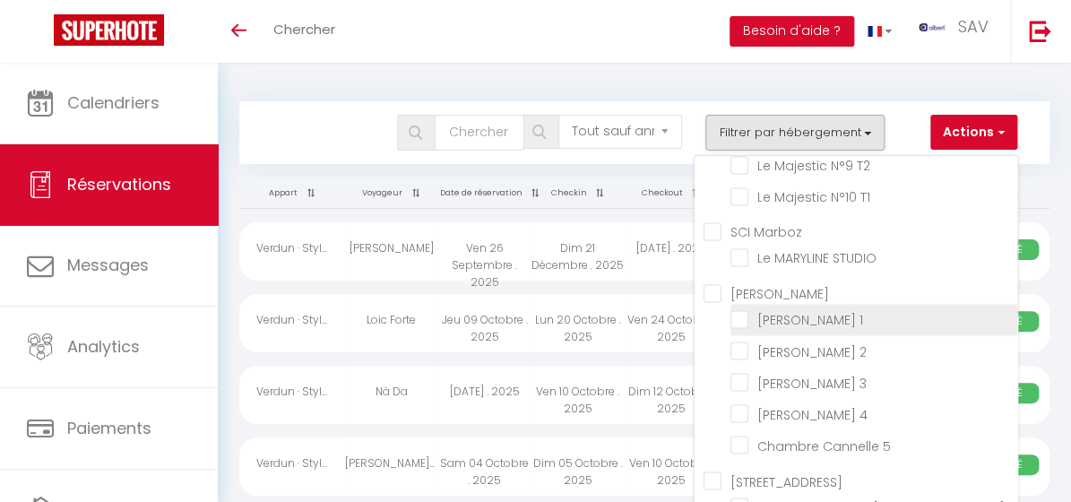
click at [730, 327] on input "[PERSON_NAME] 1" at bounding box center [873, 318] width 287 height 18
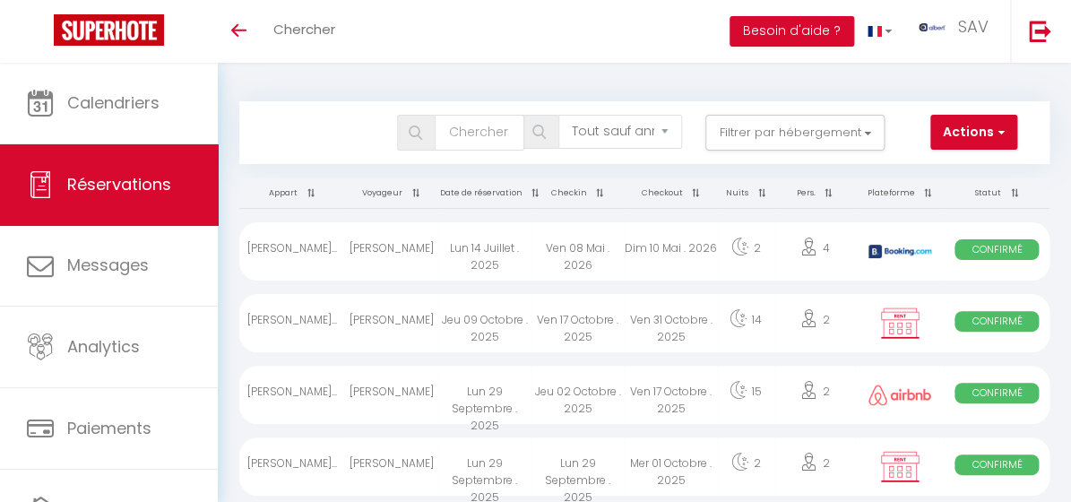
scroll to position [81, 0]
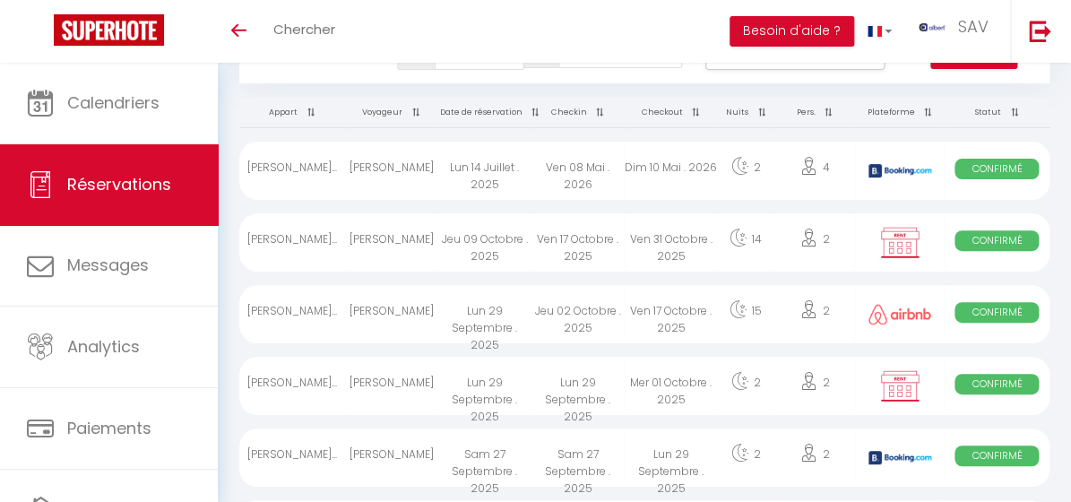
drag, startPoint x: 673, startPoint y: 284, endPoint x: 620, endPoint y: 98, distance: 193.7
click at [620, 98] on th "Checkin" at bounding box center [576, 112] width 93 height 31
